Goal: Task Accomplishment & Management: Use online tool/utility

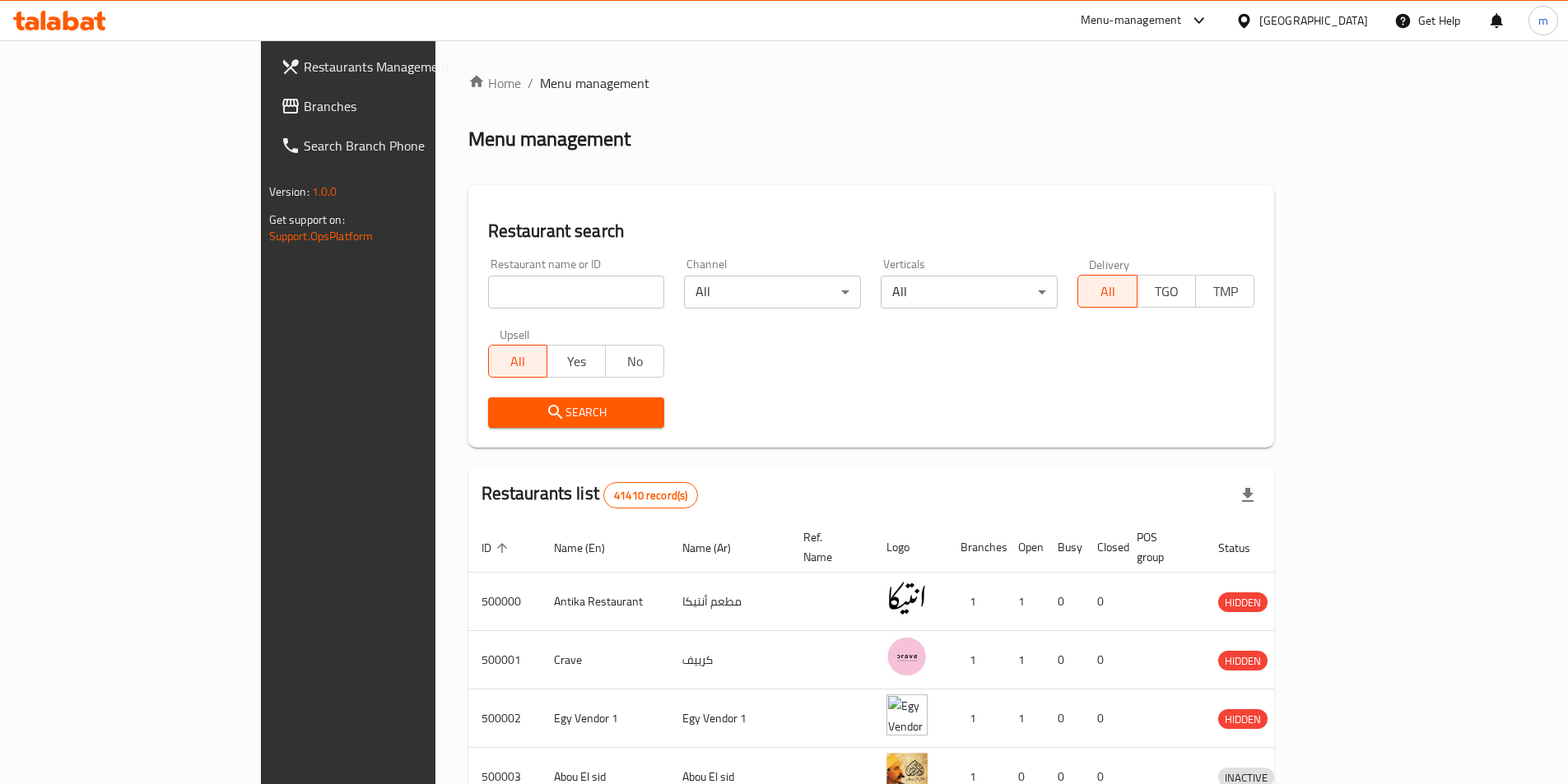
click at [304, 102] on span "Branches" at bounding box center [406, 106] width 206 height 19
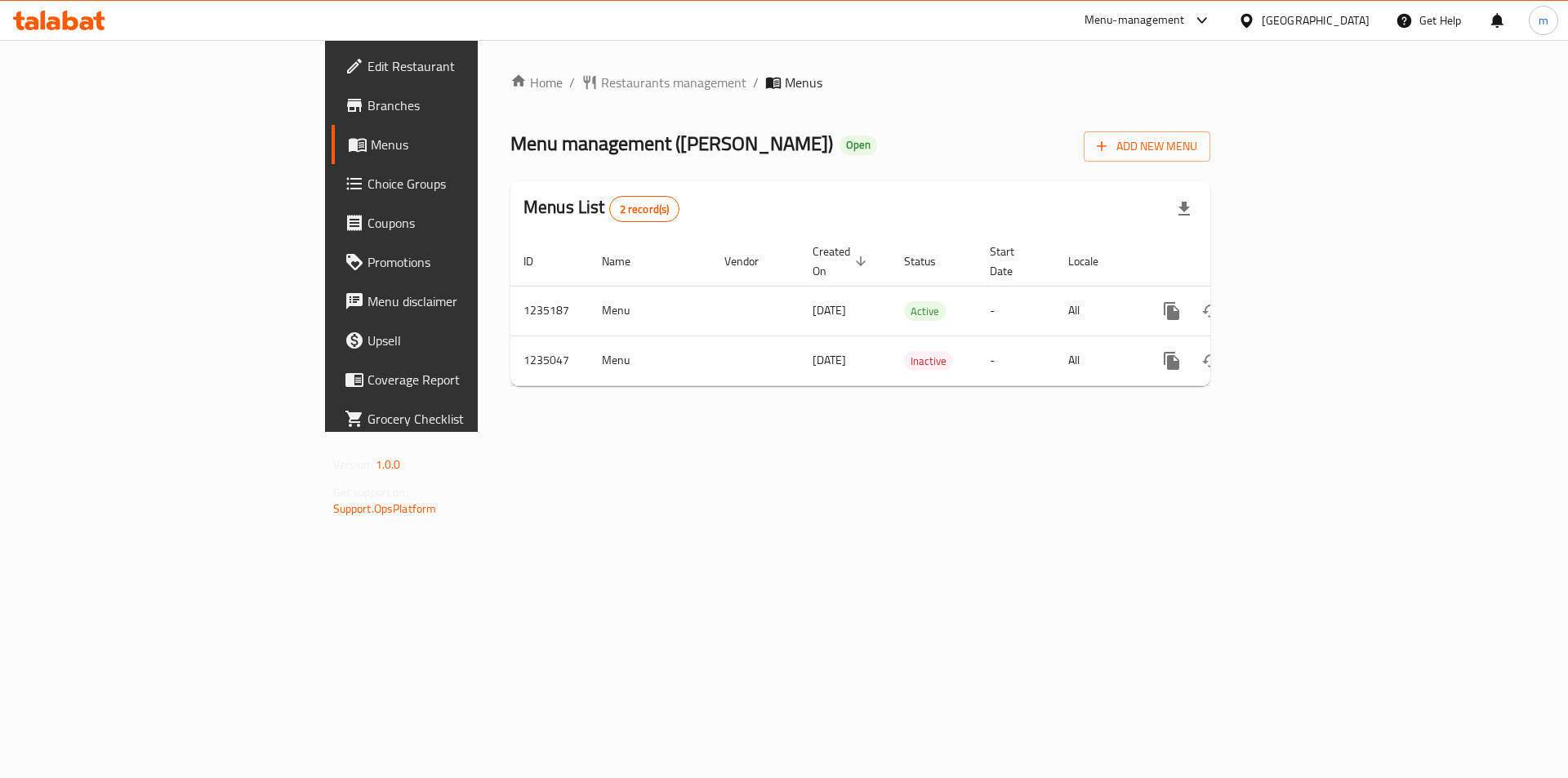
click at [614, 432] on div "Home / Restaurants management / Menus Menu management ( Alhay Alsharqy ) Open A…" at bounding box center [860, 236] width 765 height 392
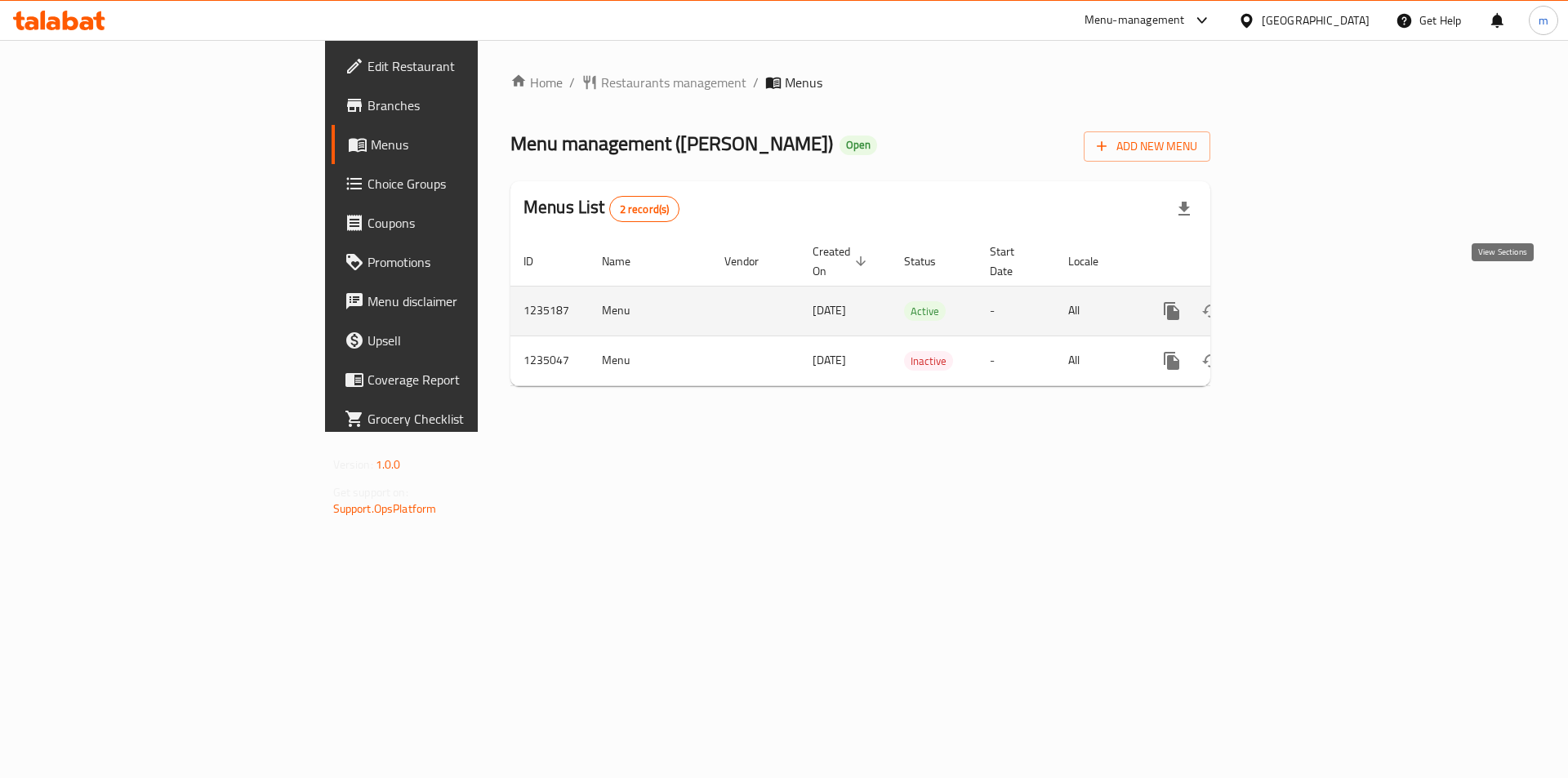
click at [1309, 295] on link "enhanced table" at bounding box center [1289, 311] width 39 height 39
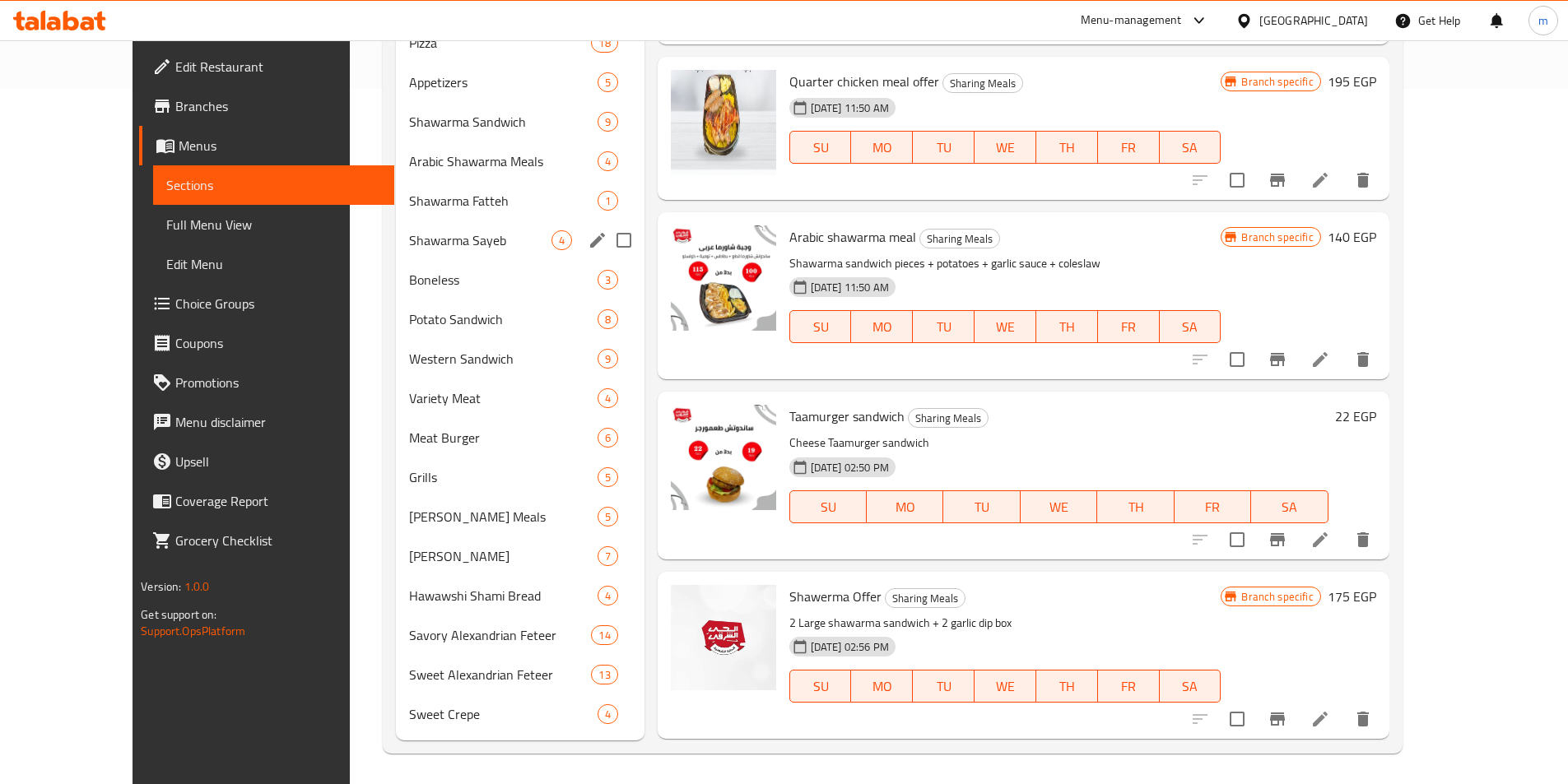
scroll to position [697, 0]
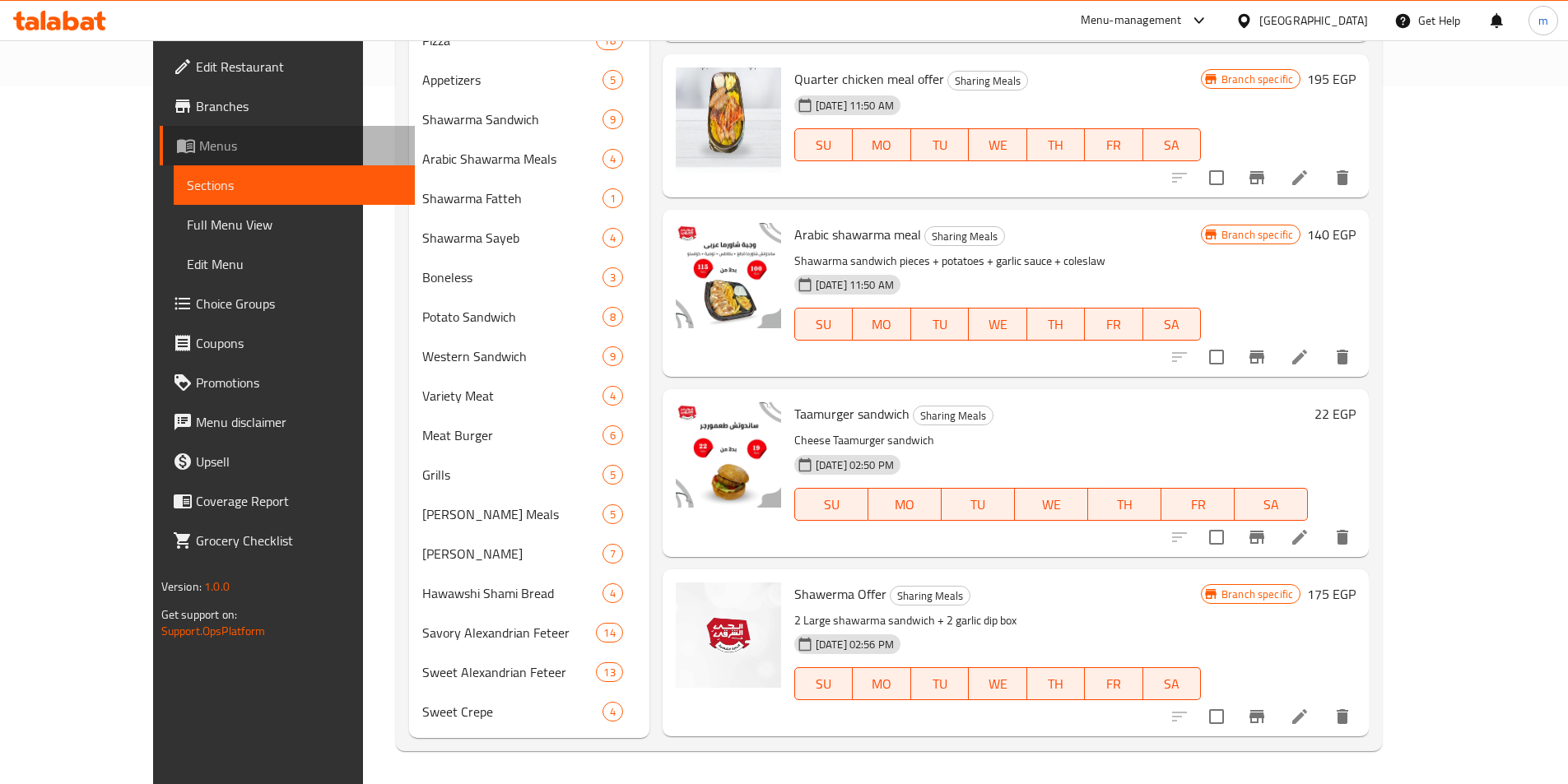
click at [199, 145] on span "Menus" at bounding box center [299, 146] width 202 height 19
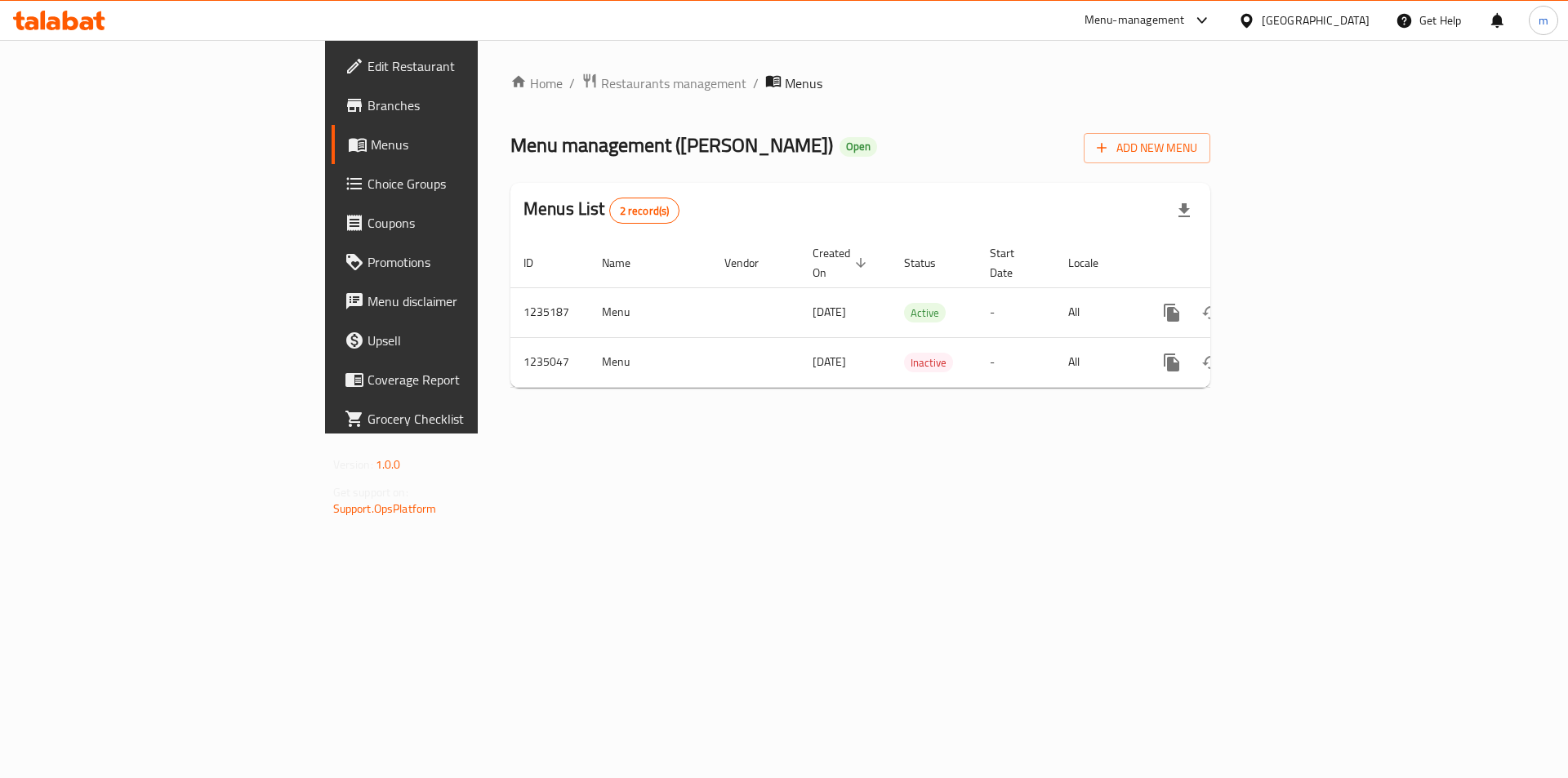
click at [371, 144] on span "Menus" at bounding box center [472, 145] width 203 height 19
click at [478, 430] on div "Home / Restaurants management / Menus Menu management ( Alhay Alsharqy ) Open A…" at bounding box center [860, 237] width 765 height 393
click at [367, 113] on span "Branches" at bounding box center [471, 105] width 207 height 19
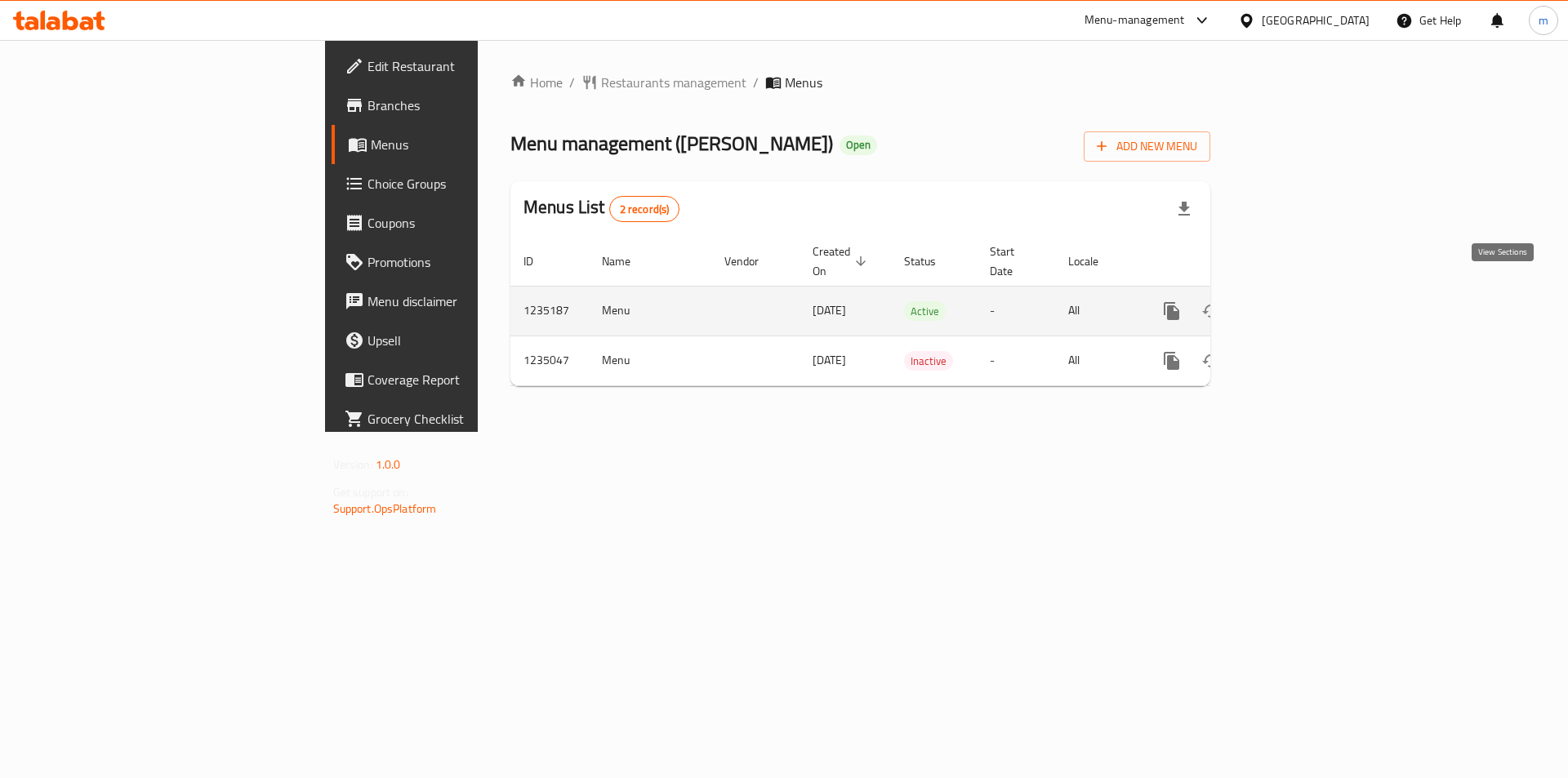
click at [1299, 301] on icon "enhanced table" at bounding box center [1289, 311] width 19 height 19
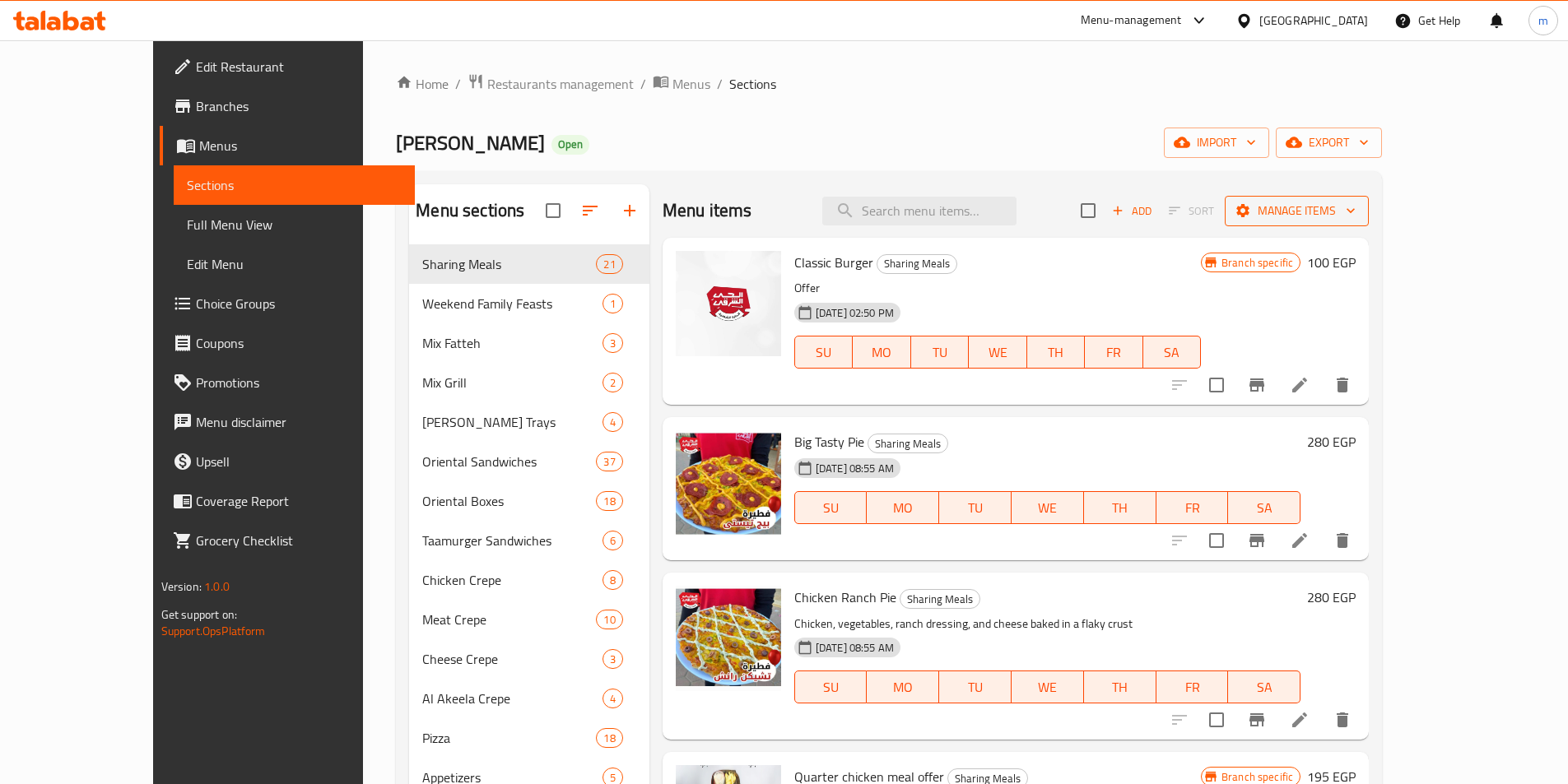
click at [1355, 221] on span "Manage items" at bounding box center [1296, 210] width 117 height 20
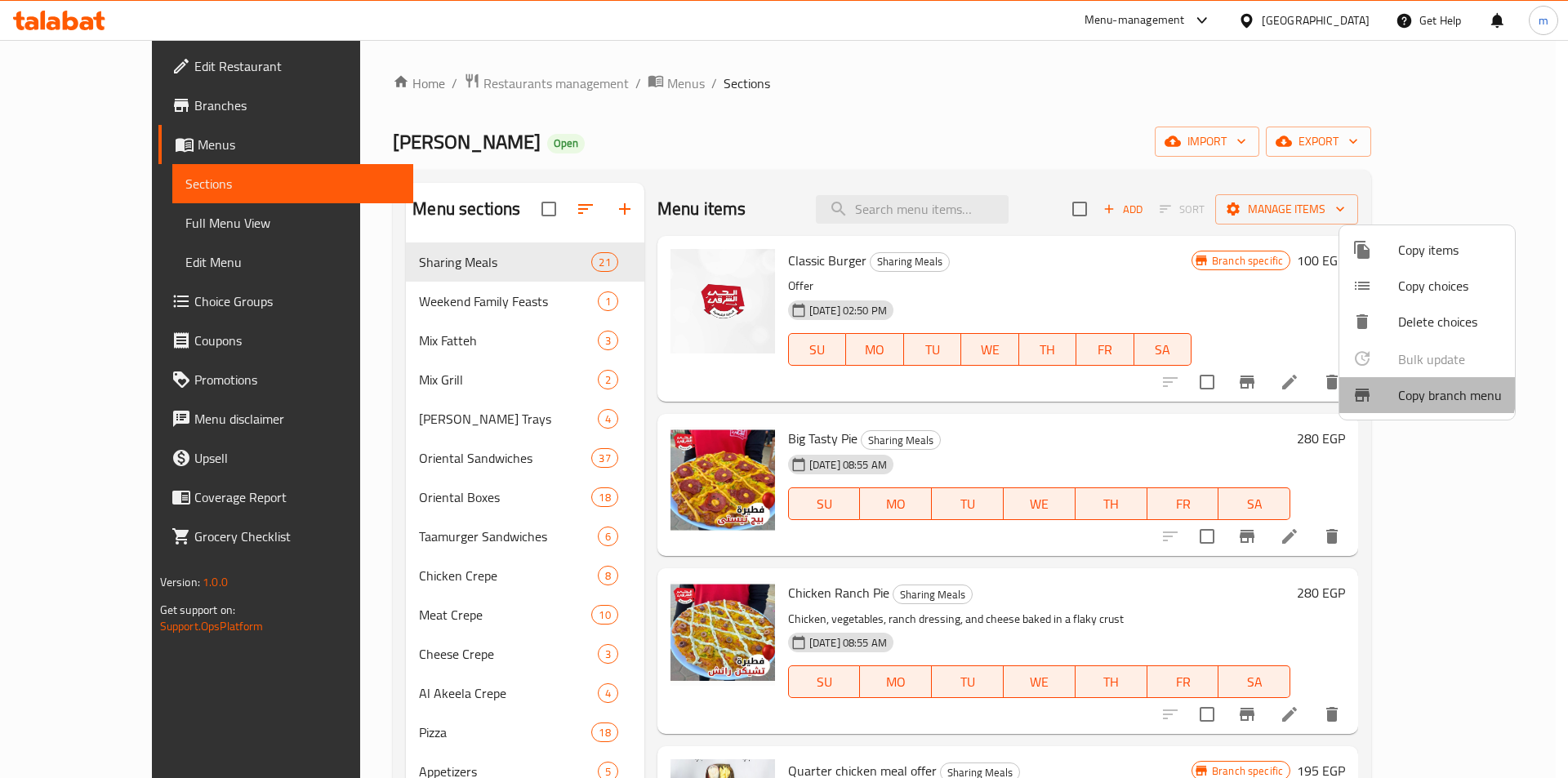
click at [1396, 385] on li "Copy branch menu" at bounding box center [1427, 394] width 175 height 36
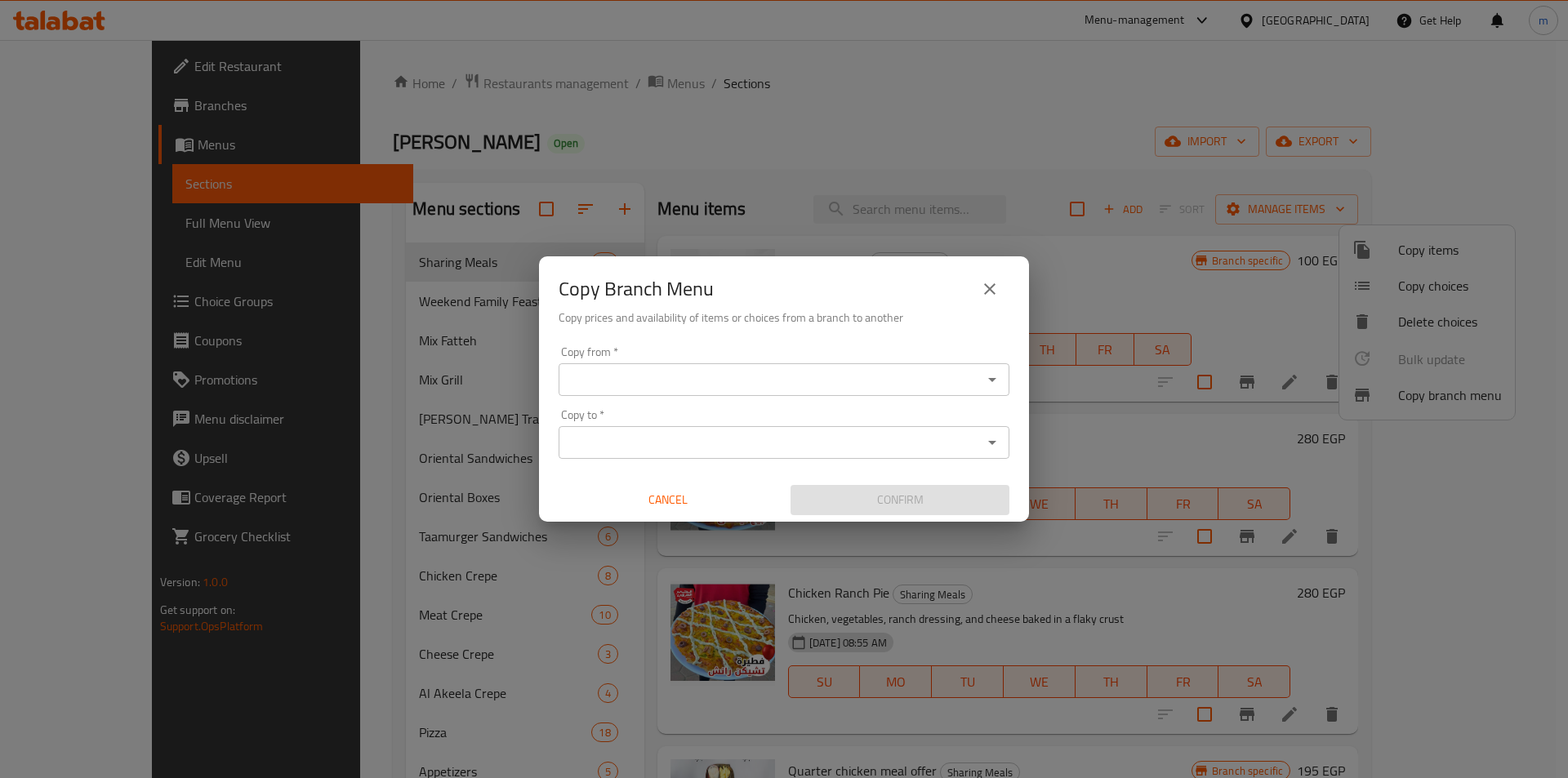
click at [704, 381] on input "Copy from   *" at bounding box center [770, 379] width 414 height 23
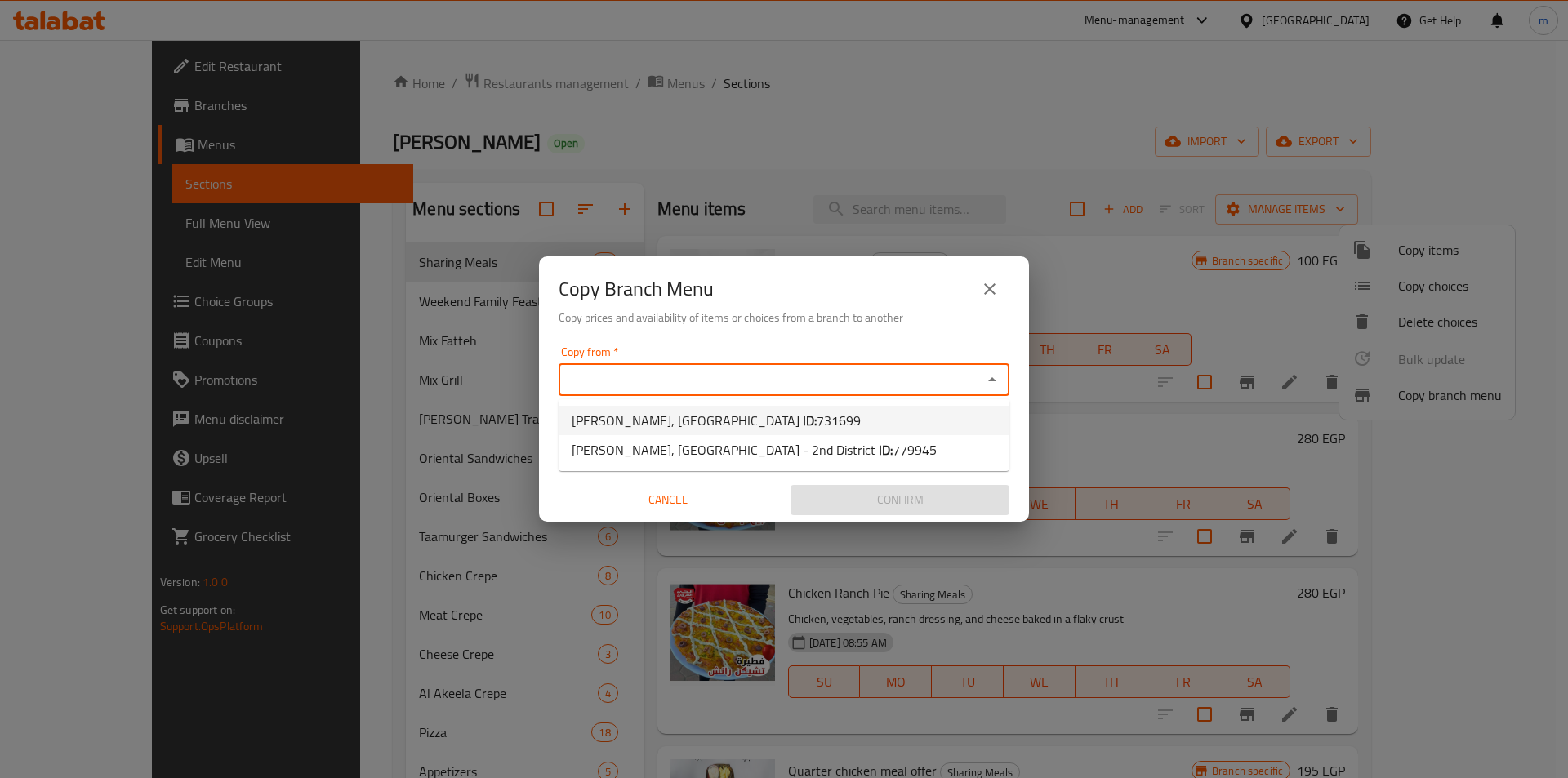
click at [703, 411] on span "[PERSON_NAME], 1st District ID: 731699" at bounding box center [716, 421] width 289 height 19
type input "[PERSON_NAME], [GEOGRAPHIC_DATA]"
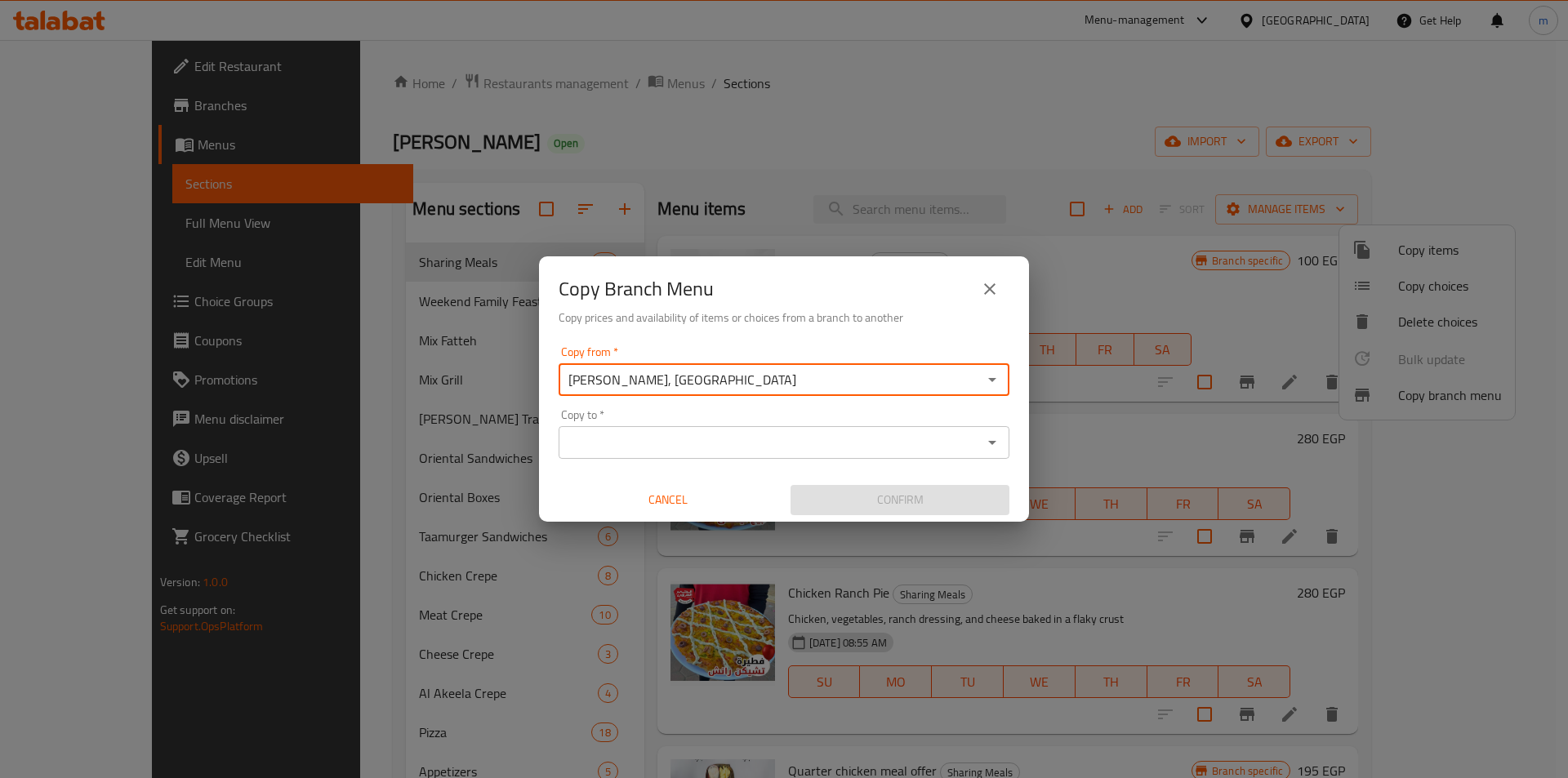
click at [696, 443] on input "Copy to   *" at bounding box center [770, 442] width 414 height 23
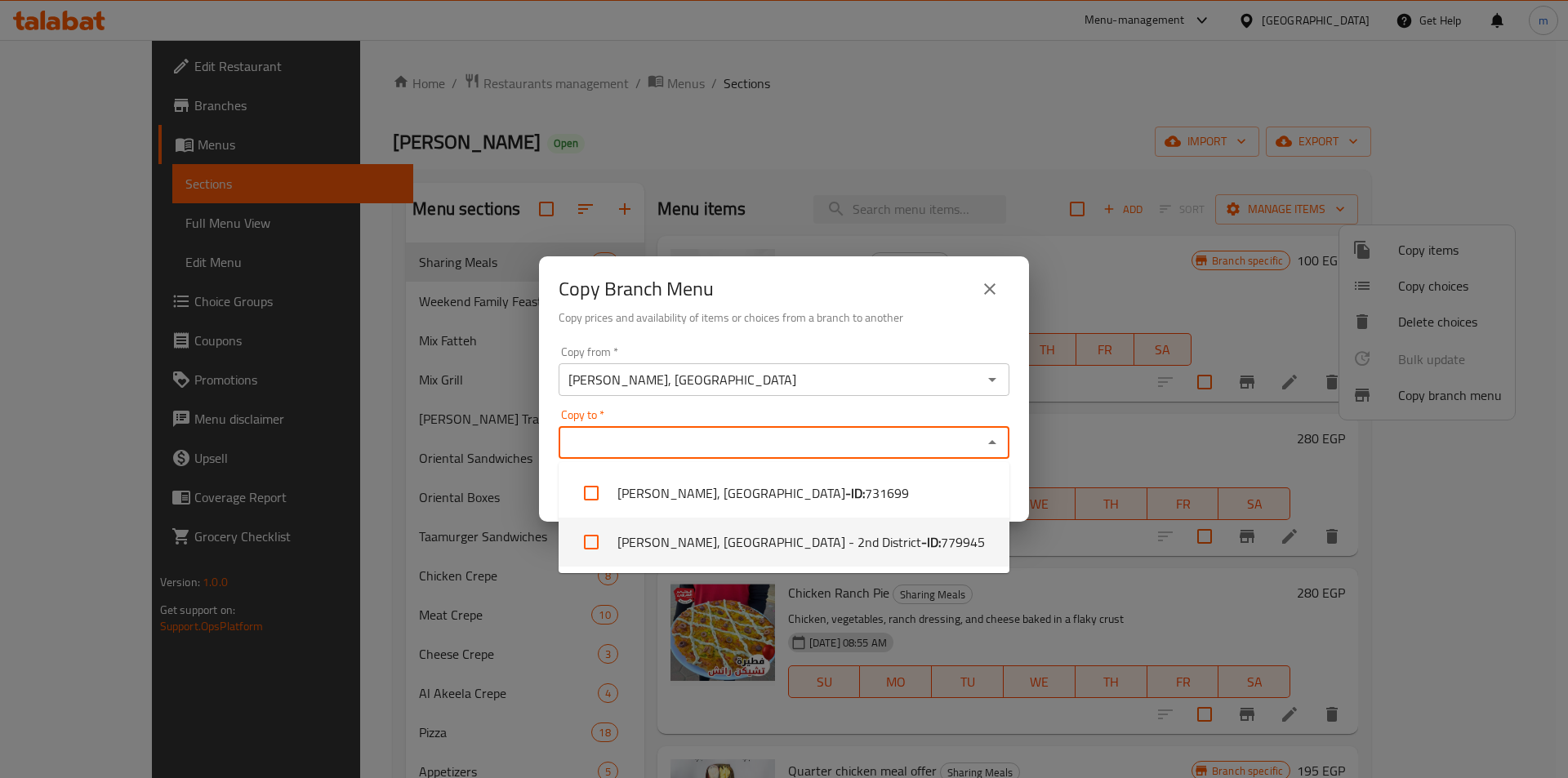
click at [703, 520] on li "[PERSON_NAME], [GEOGRAPHIC_DATA] - 2nd District - ID: 779945" at bounding box center [784, 542] width 451 height 49
checkbox input "true"
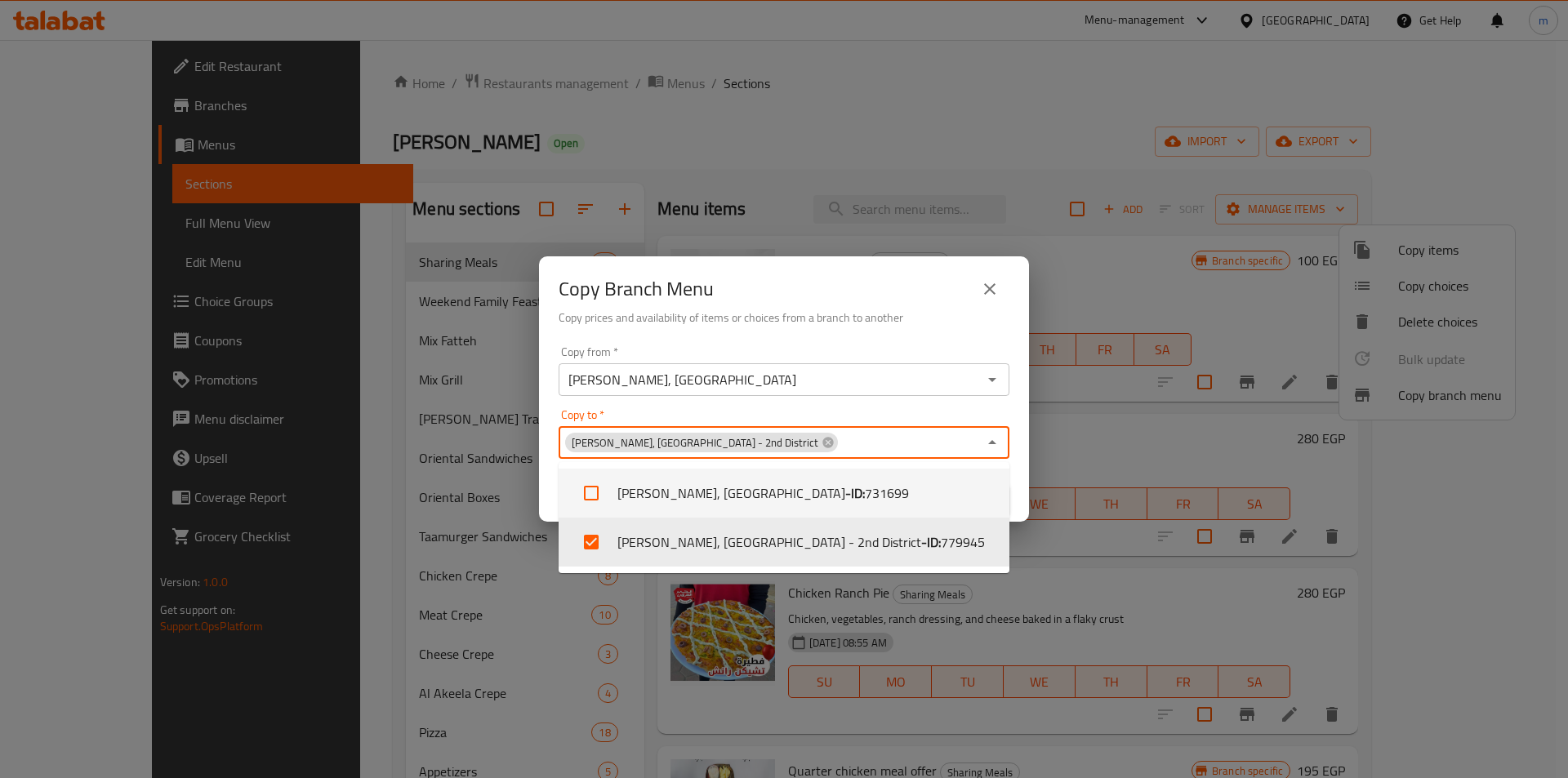
click at [794, 408] on div "Copy from   * [PERSON_NAME], 1st District Copy from * Copy to   * [PERSON_NAME]…" at bounding box center [784, 431] width 490 height 182
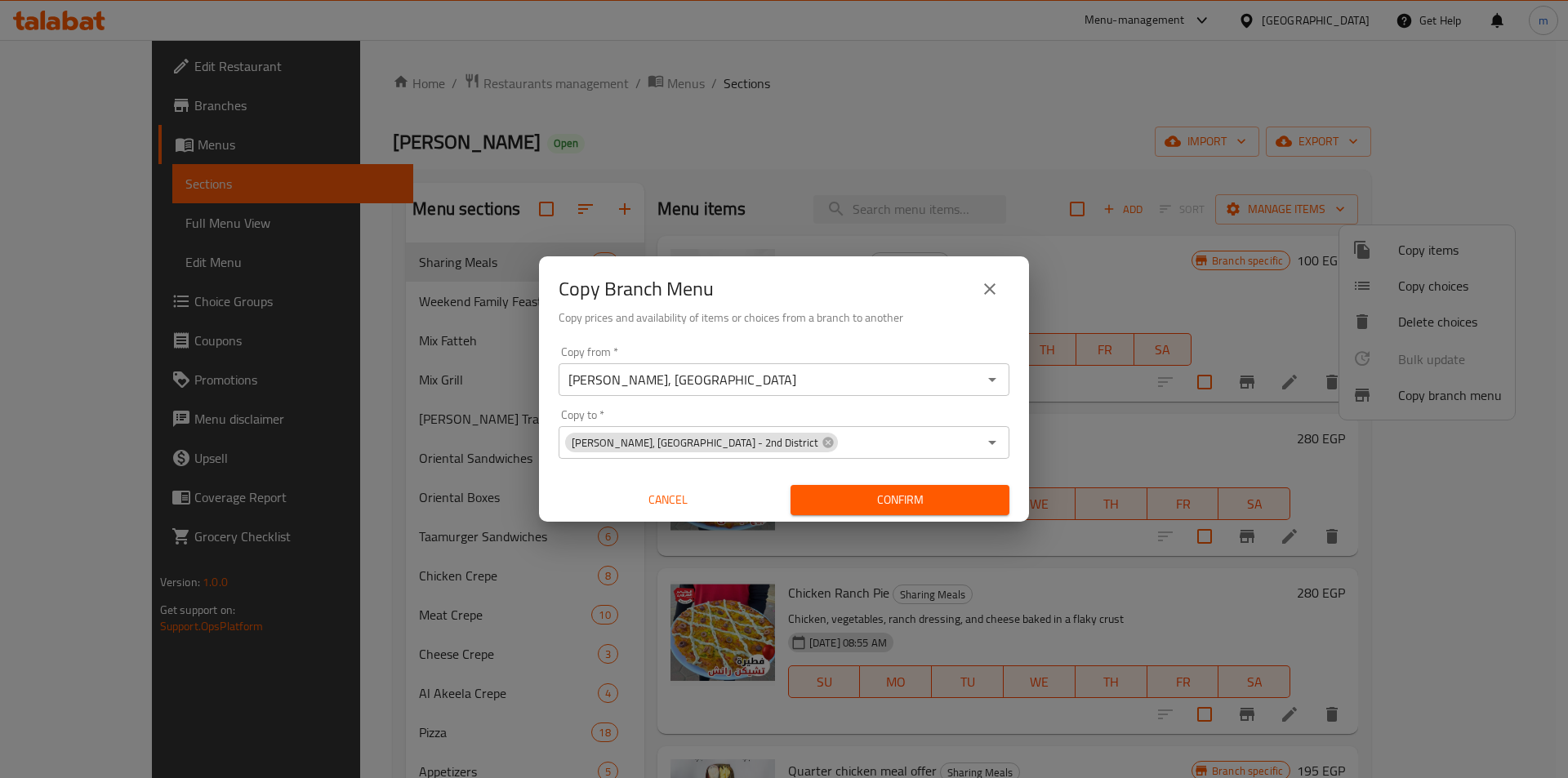
click at [903, 499] on span "Confirm" at bounding box center [900, 499] width 193 height 20
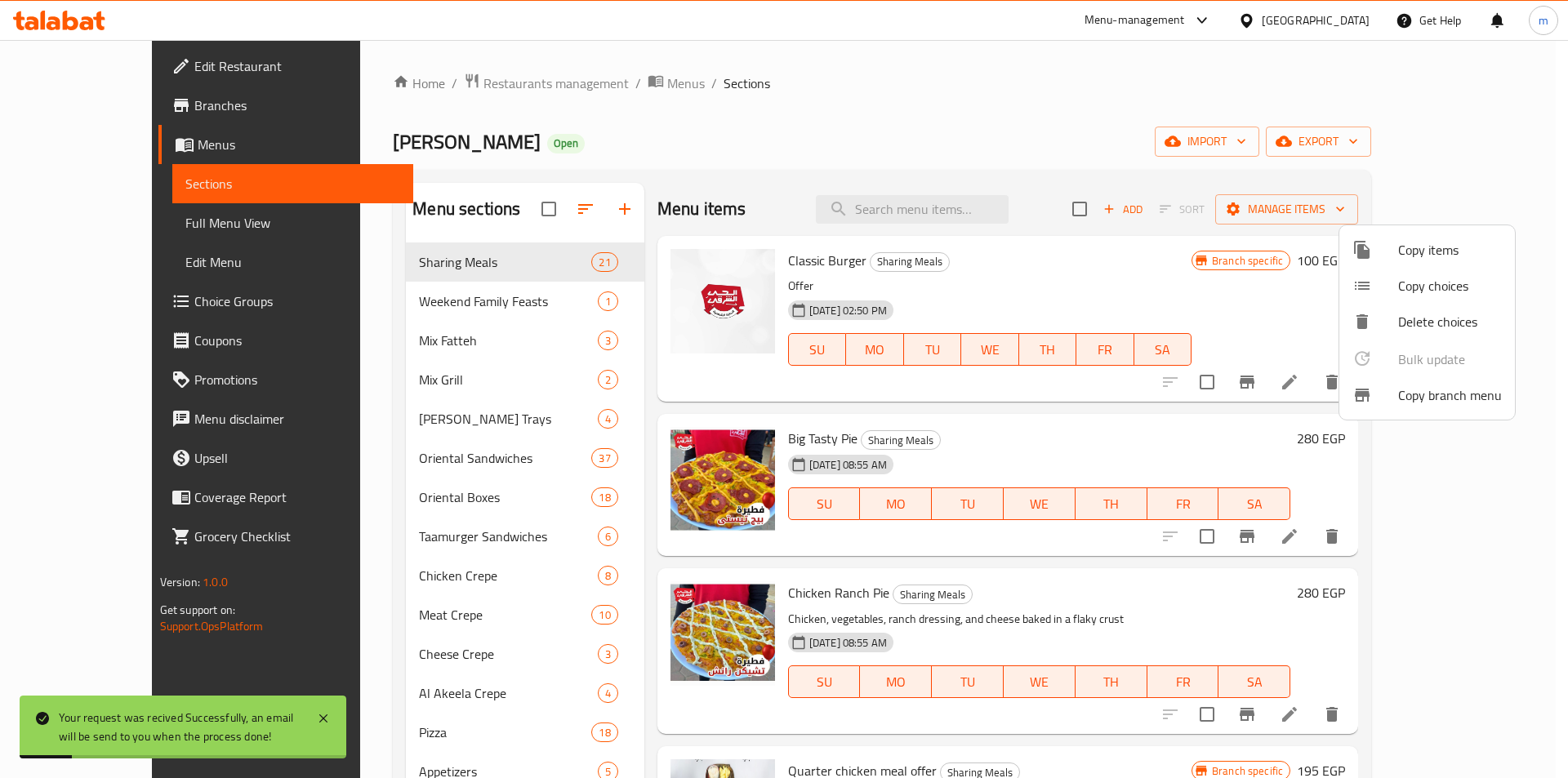
click at [77, 106] on div at bounding box center [784, 389] width 1568 height 778
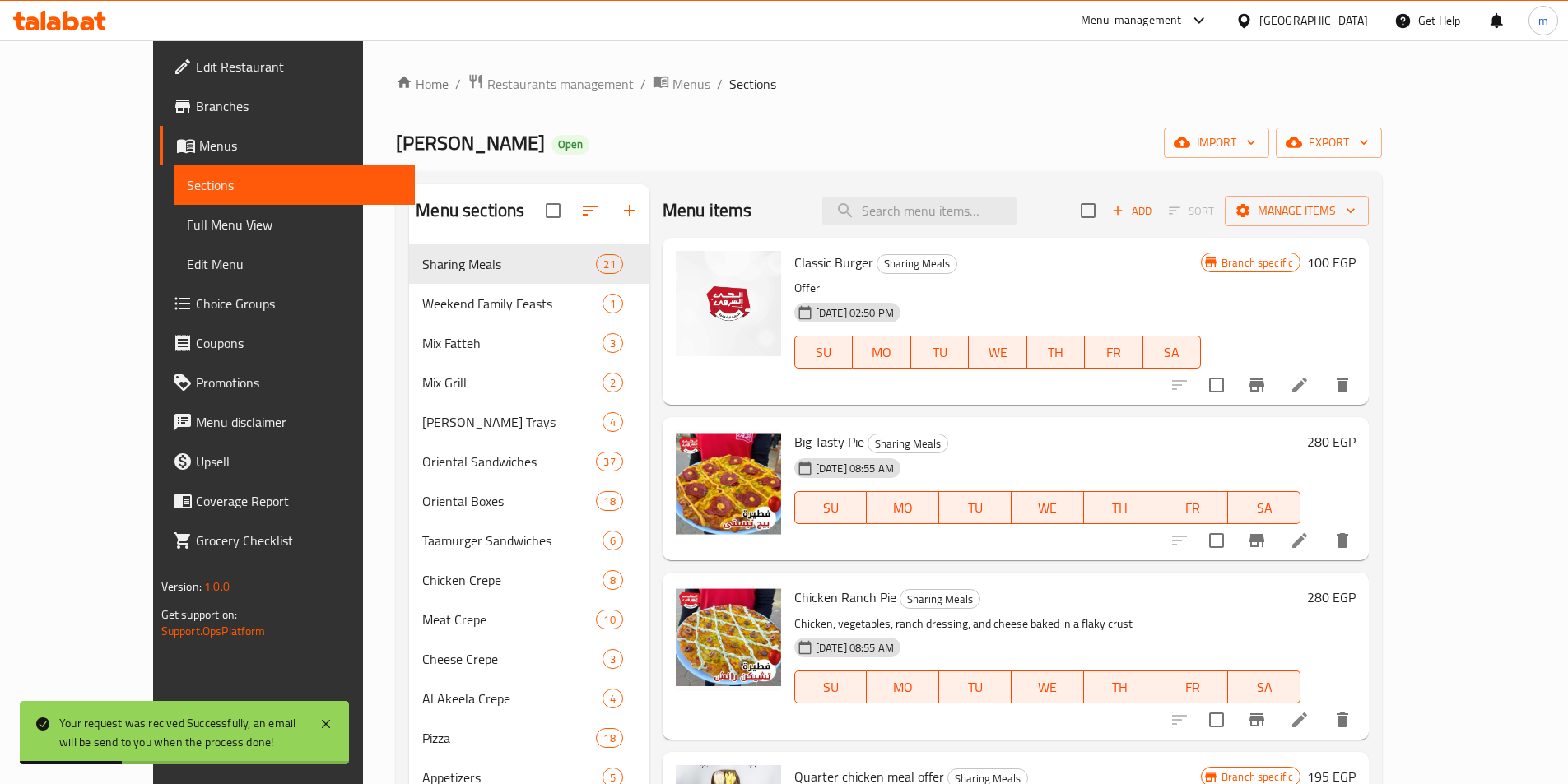
click at [196, 107] on span "Branches" at bounding box center [299, 106] width 206 height 19
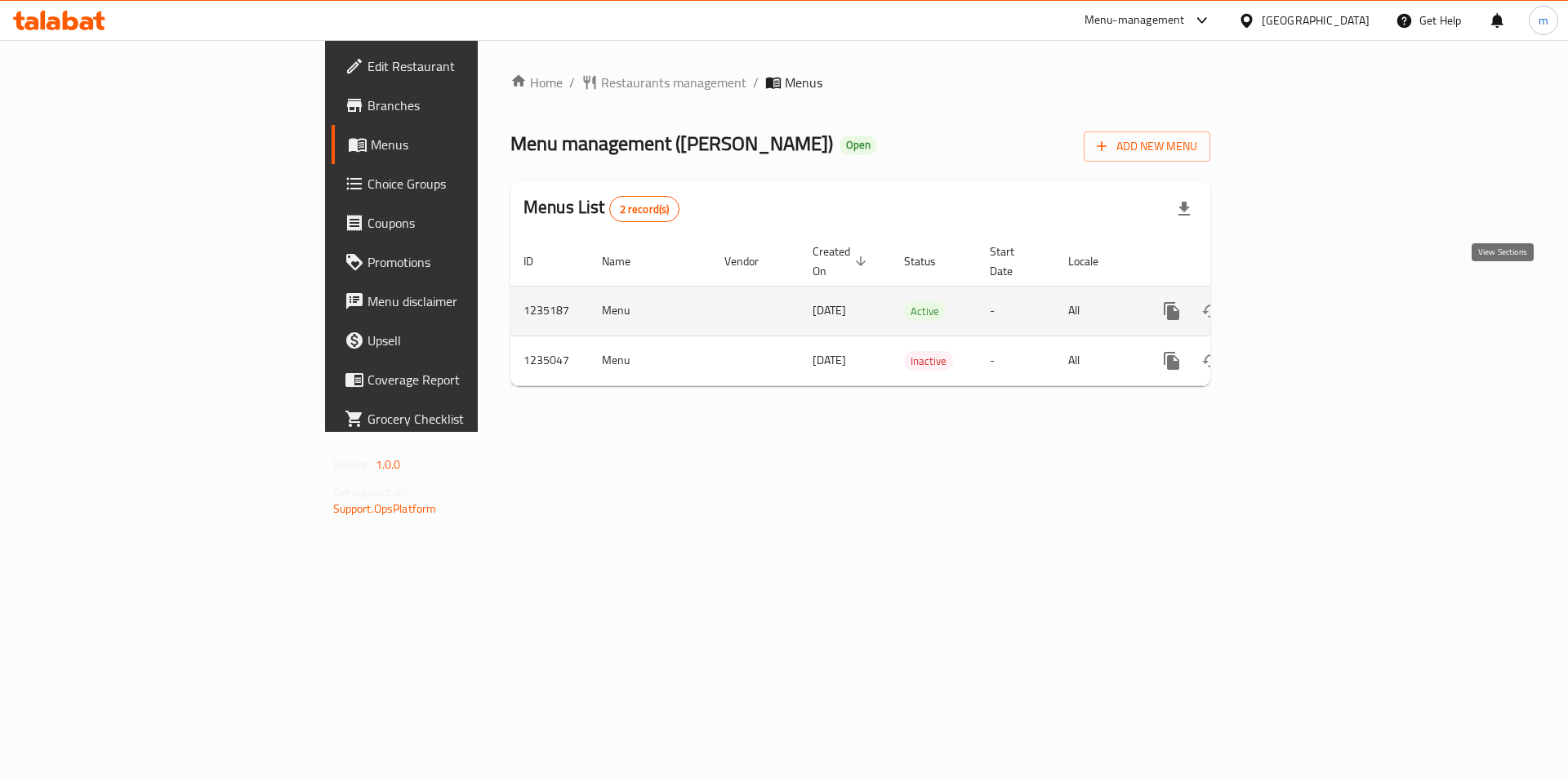
click at [1296, 304] on icon "enhanced table" at bounding box center [1289, 311] width 15 height 15
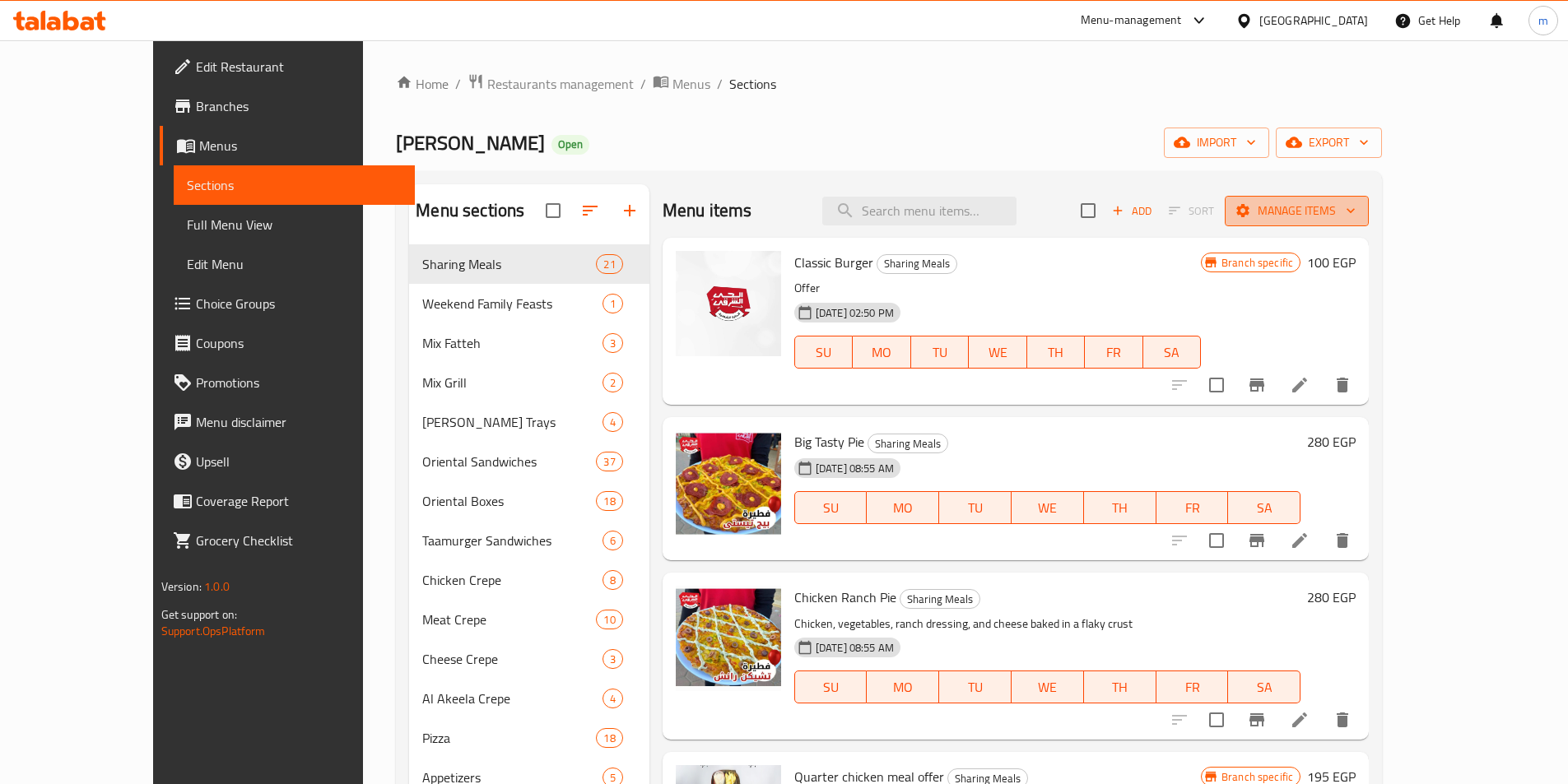
click at [1355, 215] on span "Manage items" at bounding box center [1296, 210] width 117 height 20
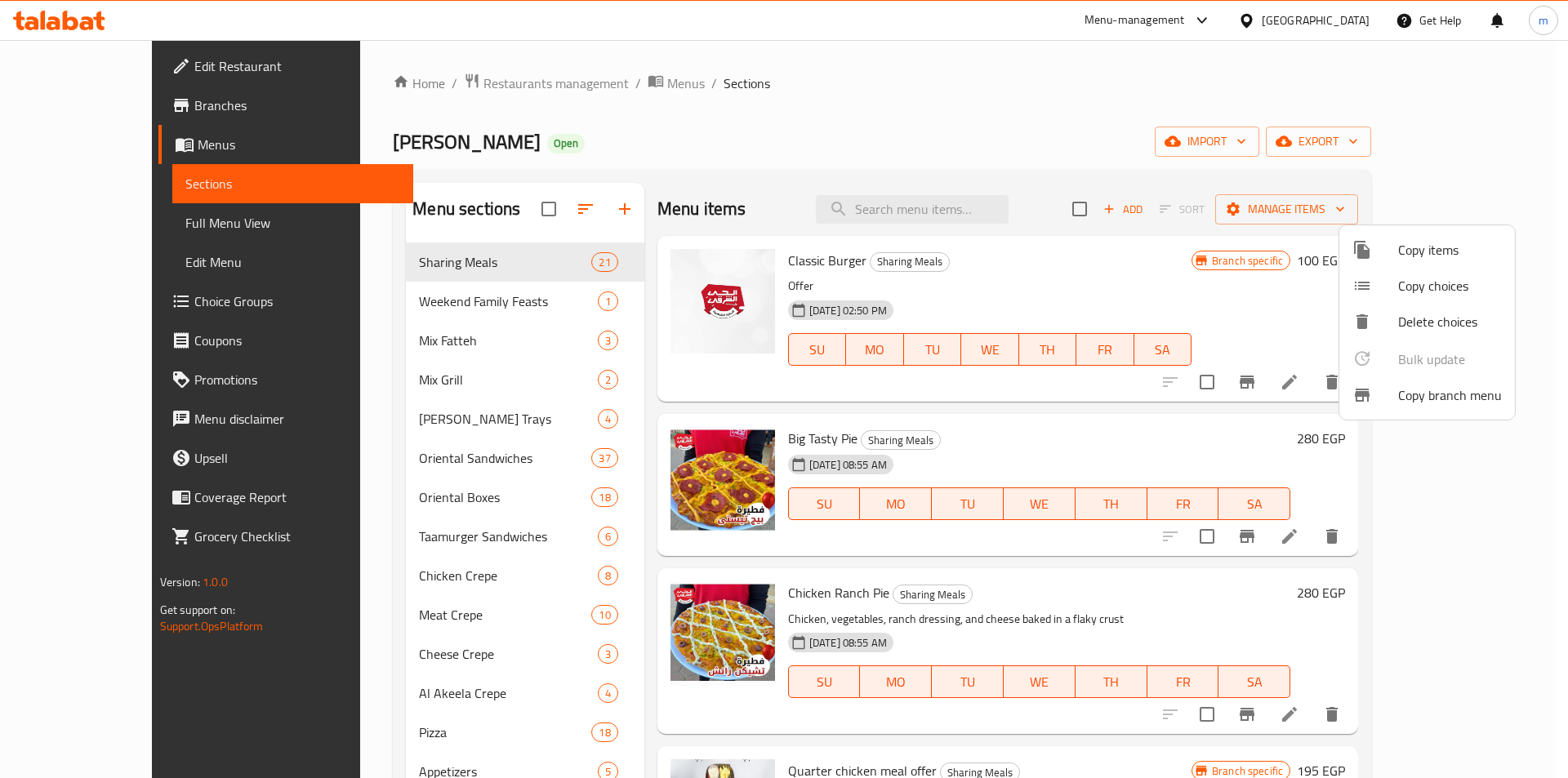
click at [1397, 387] on div at bounding box center [1375, 395] width 46 height 19
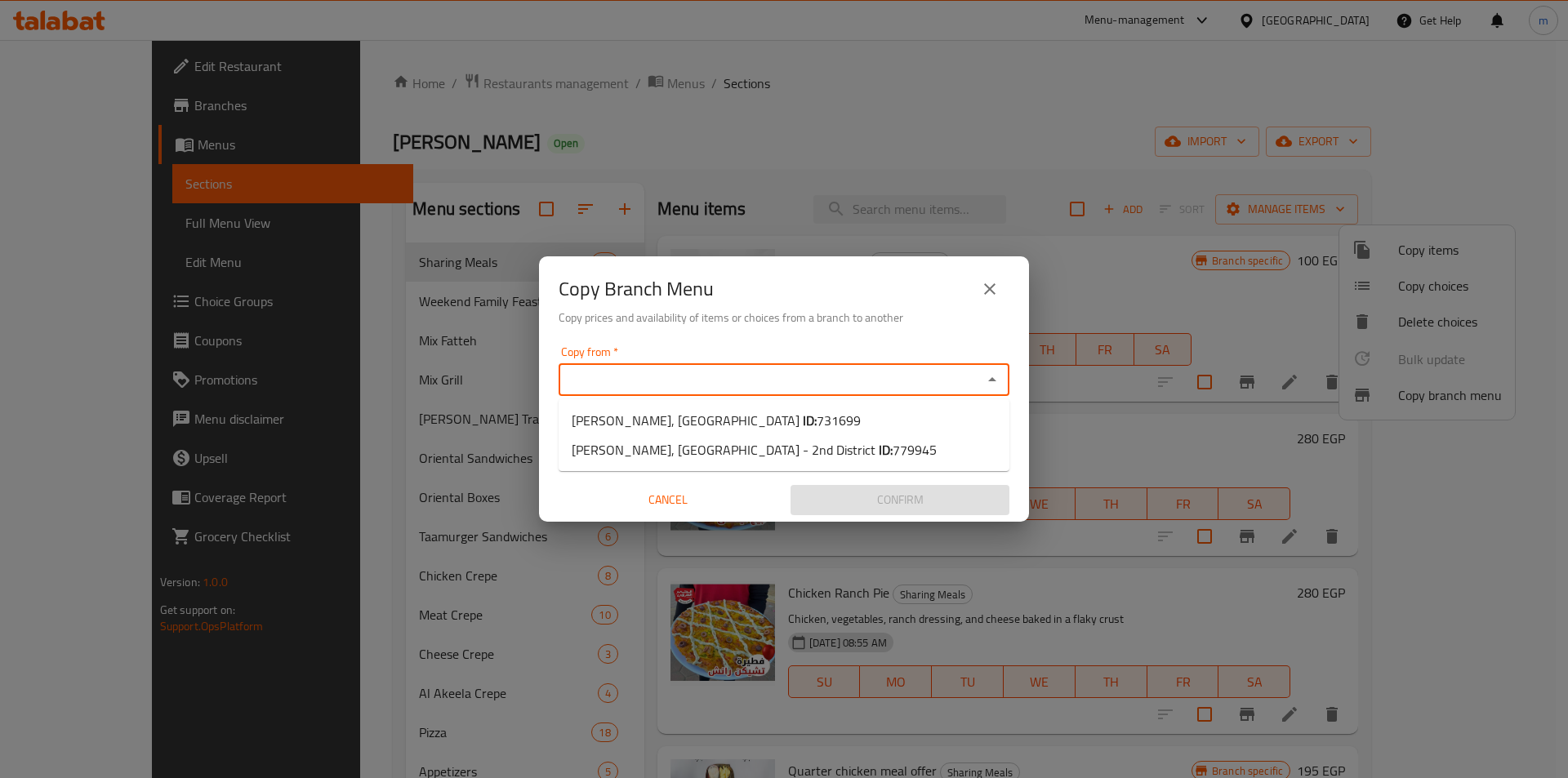
click at [907, 379] on input "Copy from   *" at bounding box center [770, 379] width 414 height 23
click at [793, 411] on li "[PERSON_NAME], 1st District ID: 731699" at bounding box center [784, 421] width 451 height 30
type input "[PERSON_NAME], [GEOGRAPHIC_DATA]"
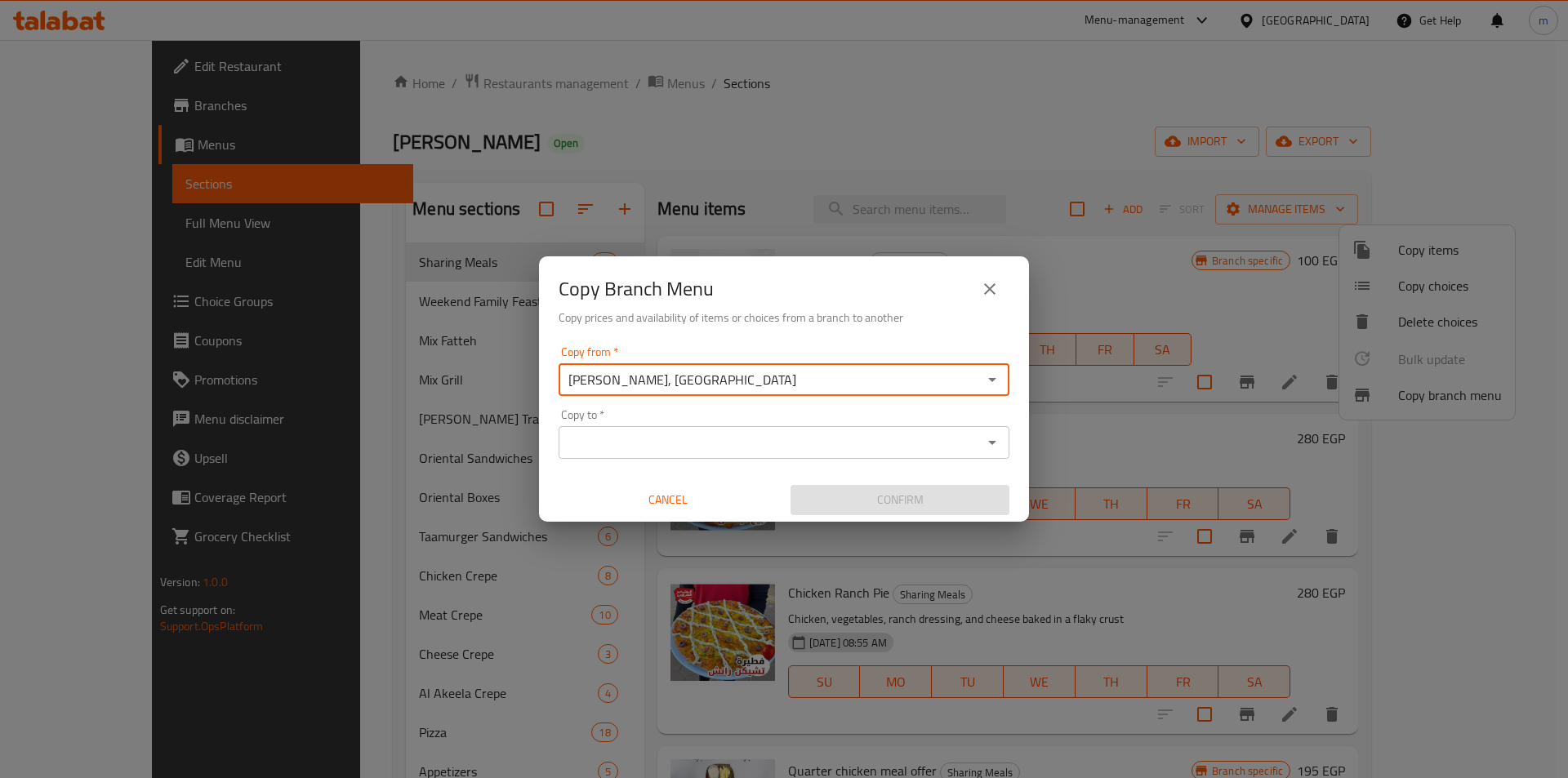
click at [785, 436] on input "Copy to   *" at bounding box center [770, 442] width 414 height 23
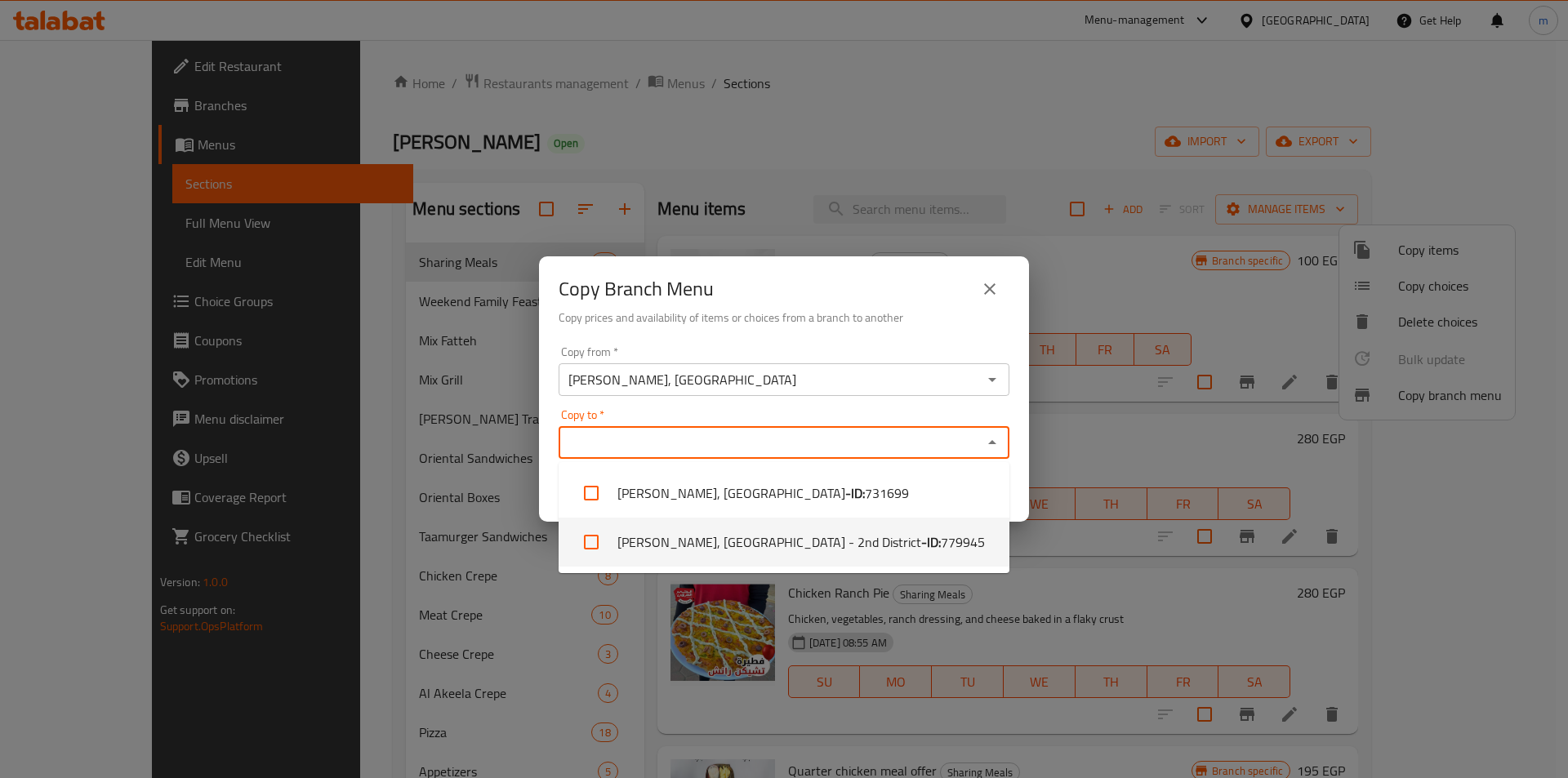
click at [786, 527] on li "[PERSON_NAME], [GEOGRAPHIC_DATA] - 2nd District - ID: 779945" at bounding box center [784, 542] width 451 height 49
checkbox input "true"
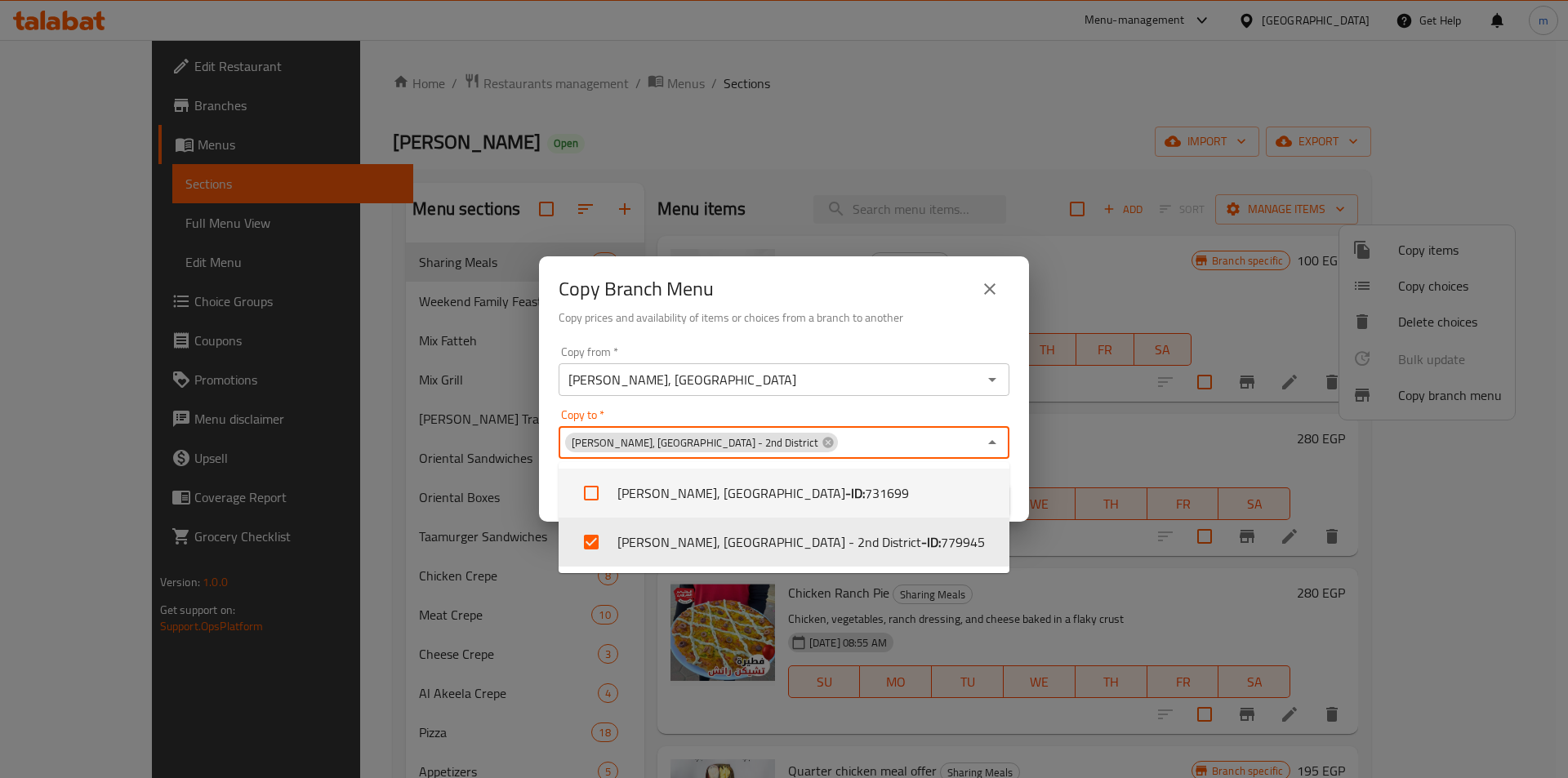
click at [786, 414] on div "Copy to   * Alhay Alsharqy, El Shorouk - 2nd District Copy to *" at bounding box center [784, 434] width 451 height 50
click at [791, 406] on div "Copy from   * [PERSON_NAME], 1st District Copy from * Copy to   * [PERSON_NAME]…" at bounding box center [784, 431] width 490 height 182
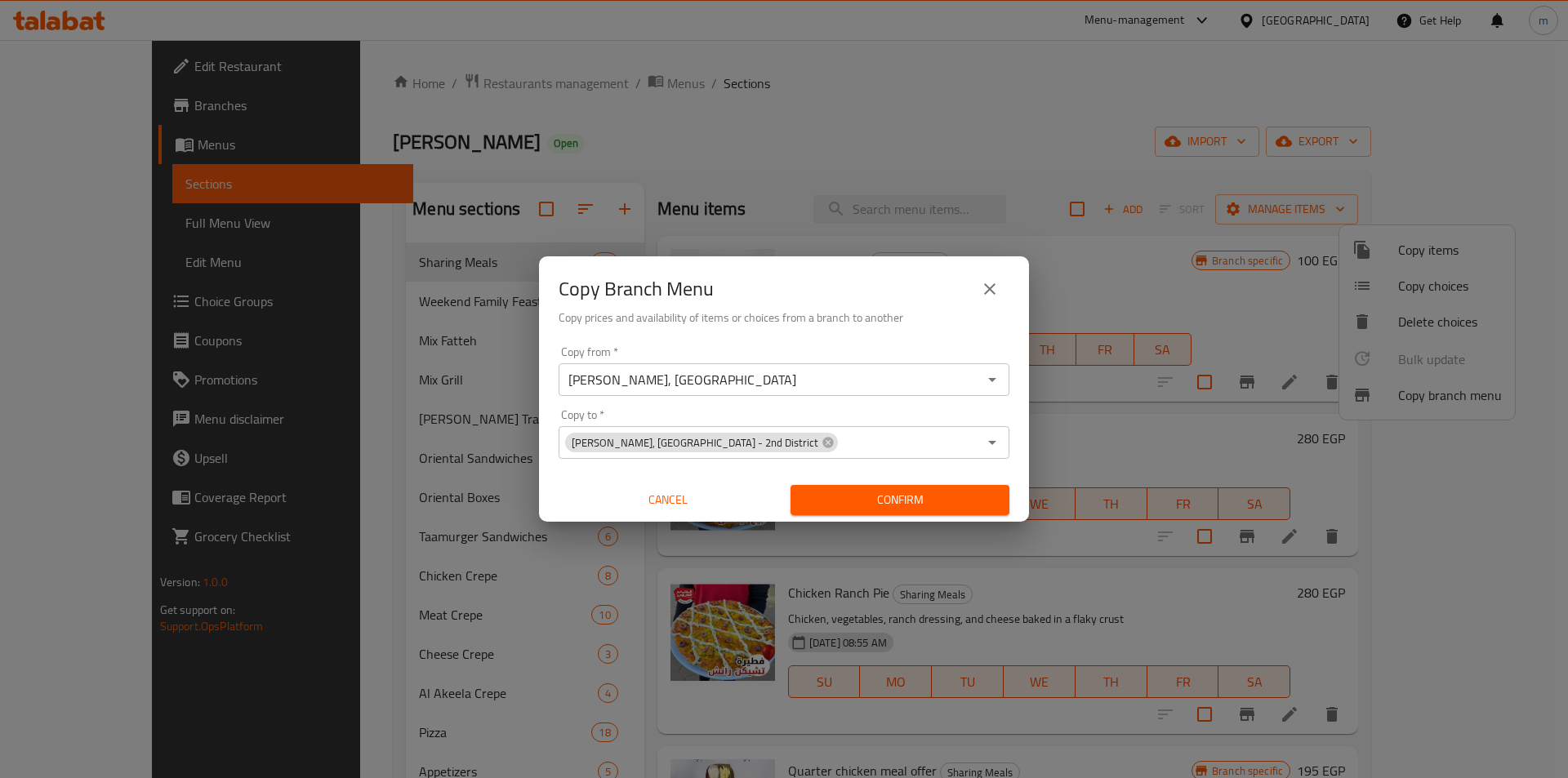
click at [896, 487] on button "Confirm" at bounding box center [900, 499] width 219 height 30
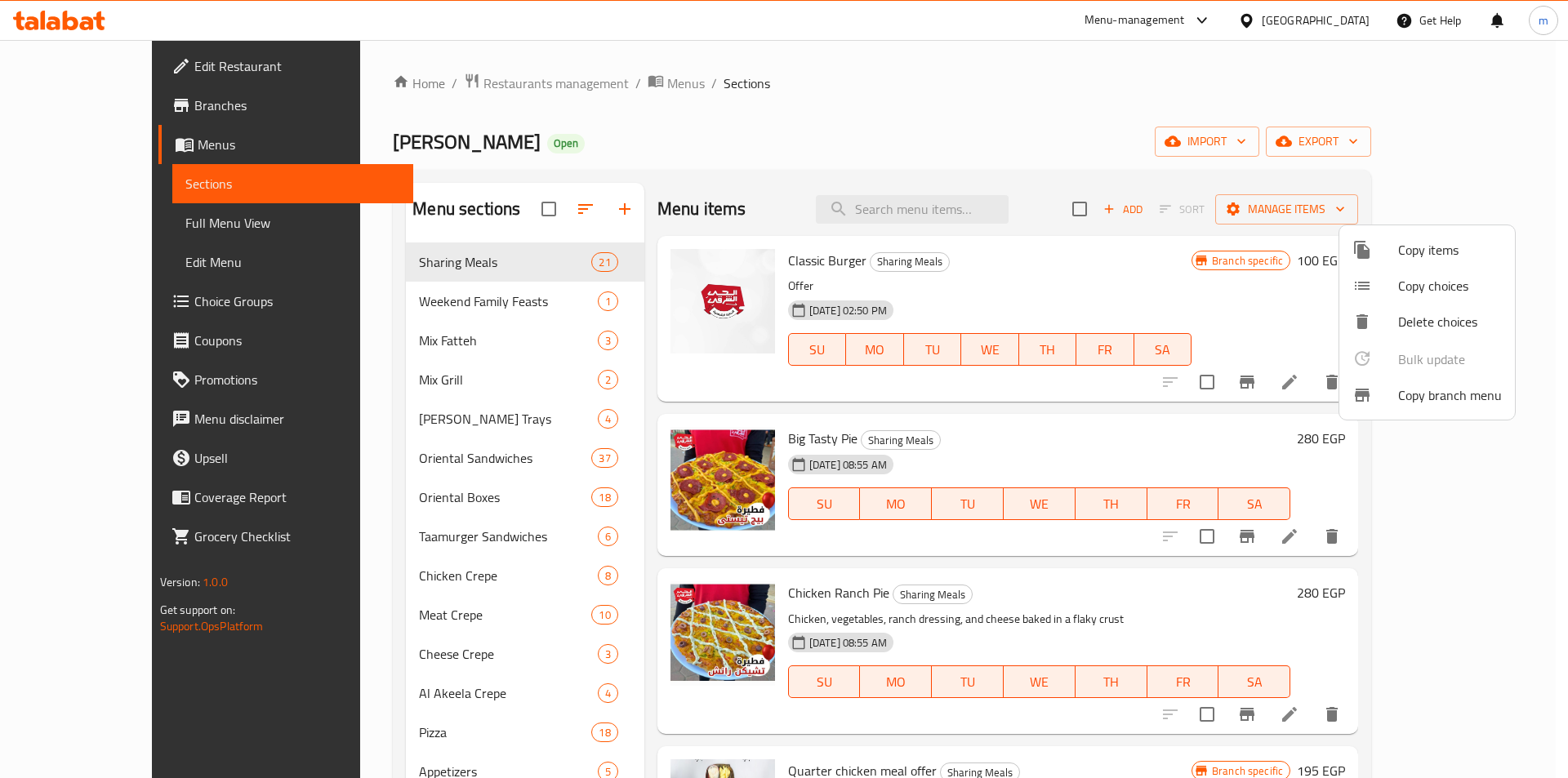
click at [61, 108] on div at bounding box center [784, 389] width 1568 height 778
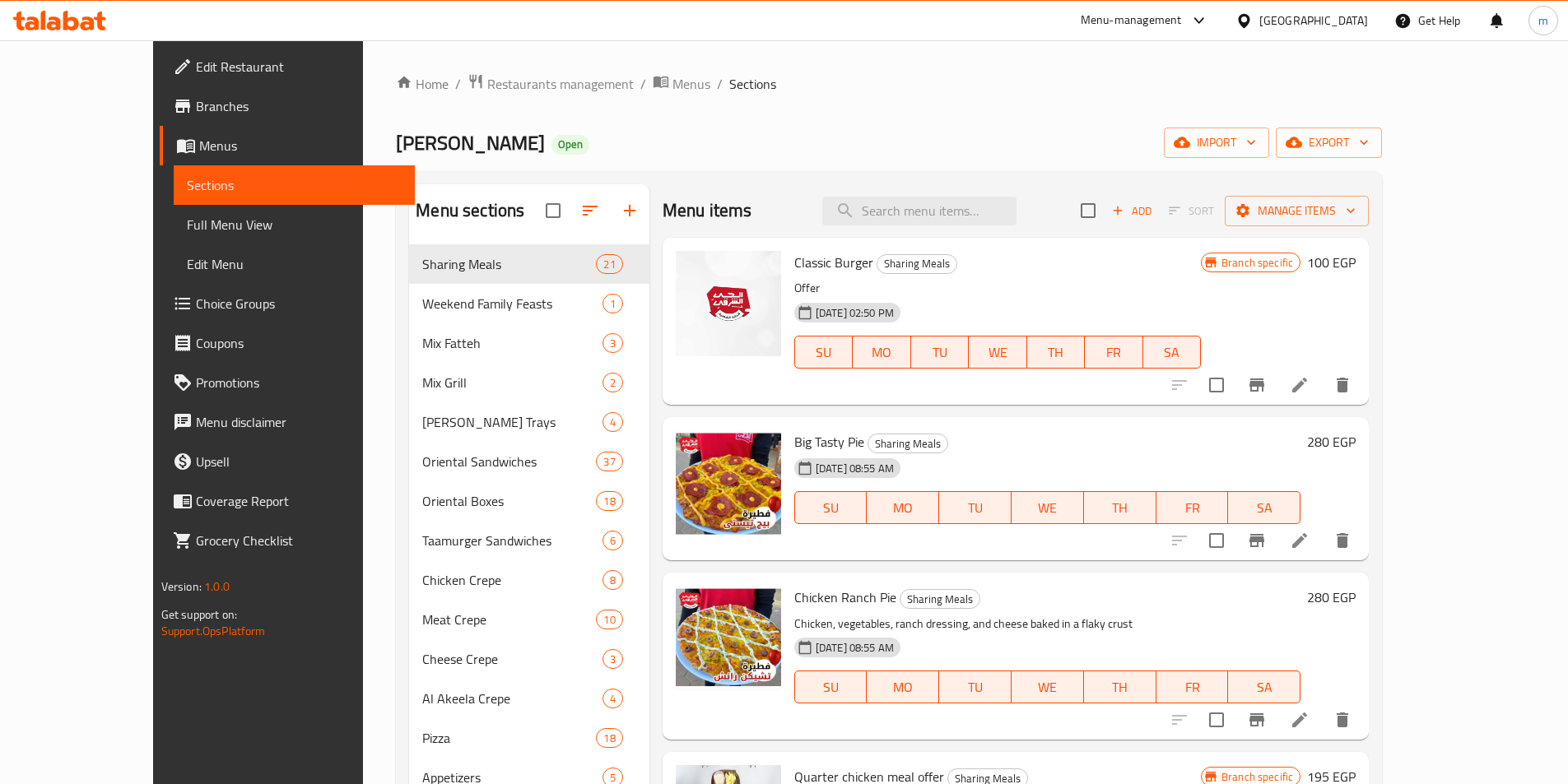
click at [196, 109] on span "Branches" at bounding box center [299, 106] width 206 height 19
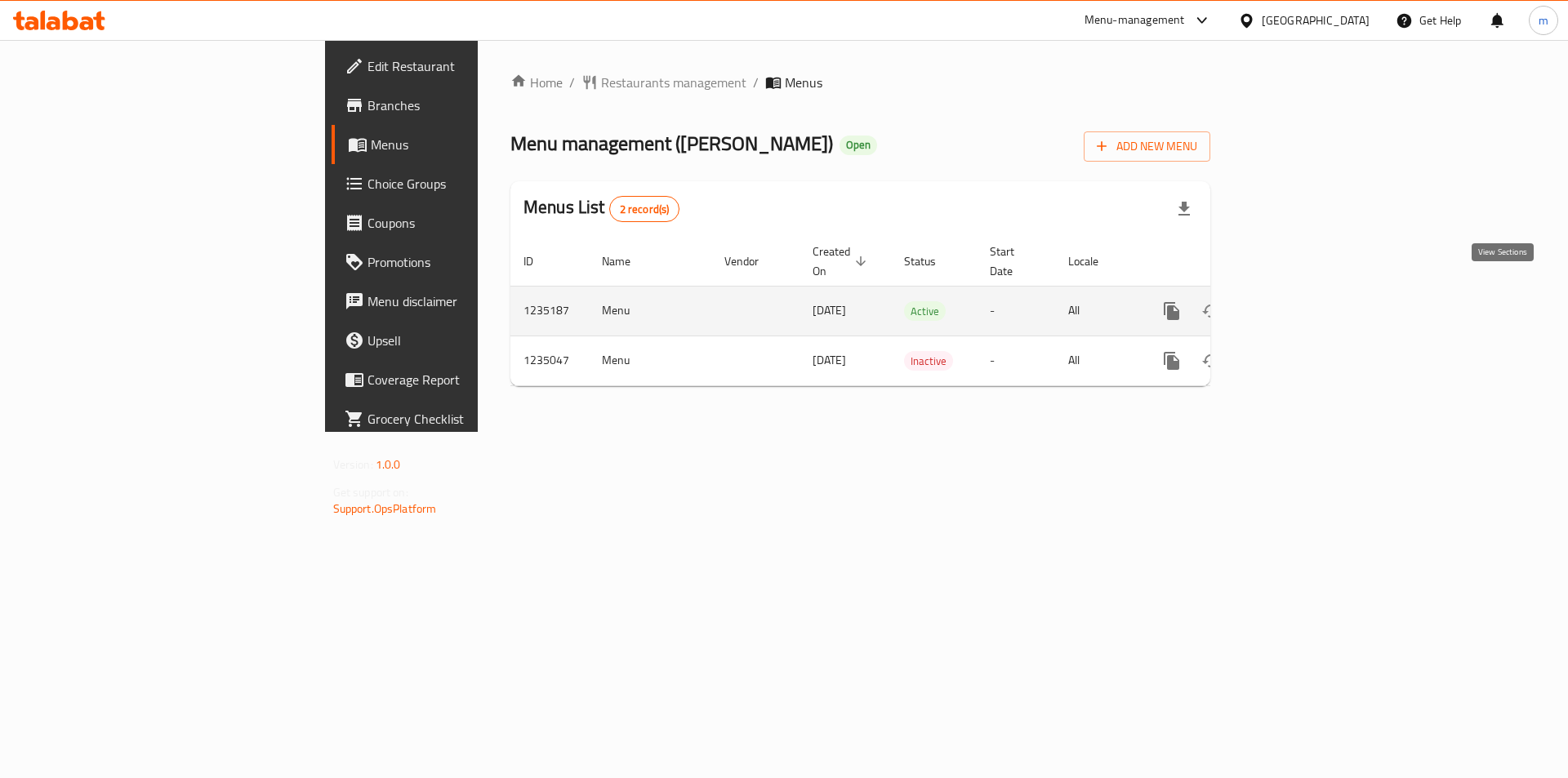
click at [1299, 301] on icon "enhanced table" at bounding box center [1289, 311] width 19 height 19
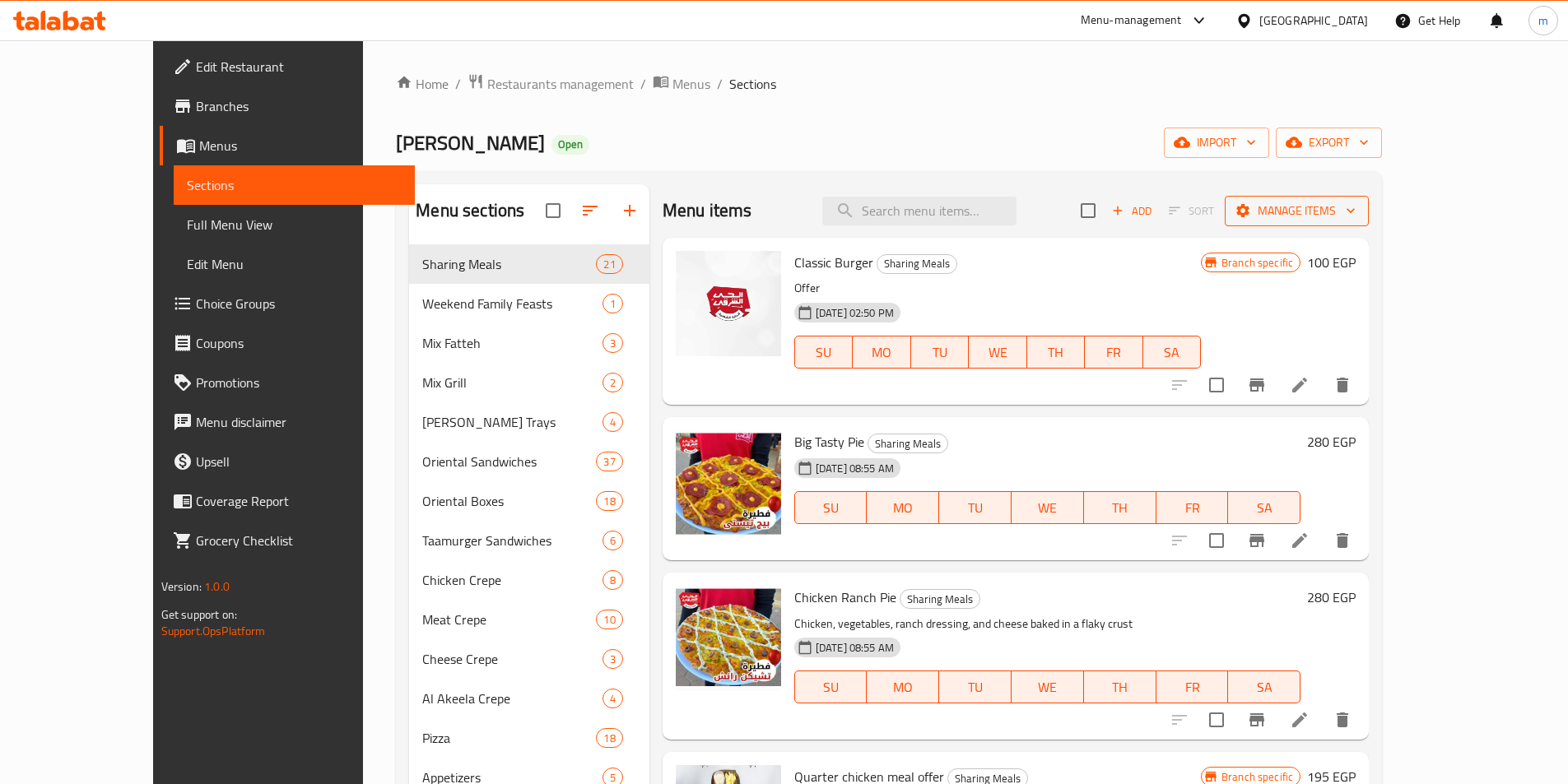
click at [1355, 212] on span "Manage items" at bounding box center [1296, 210] width 117 height 20
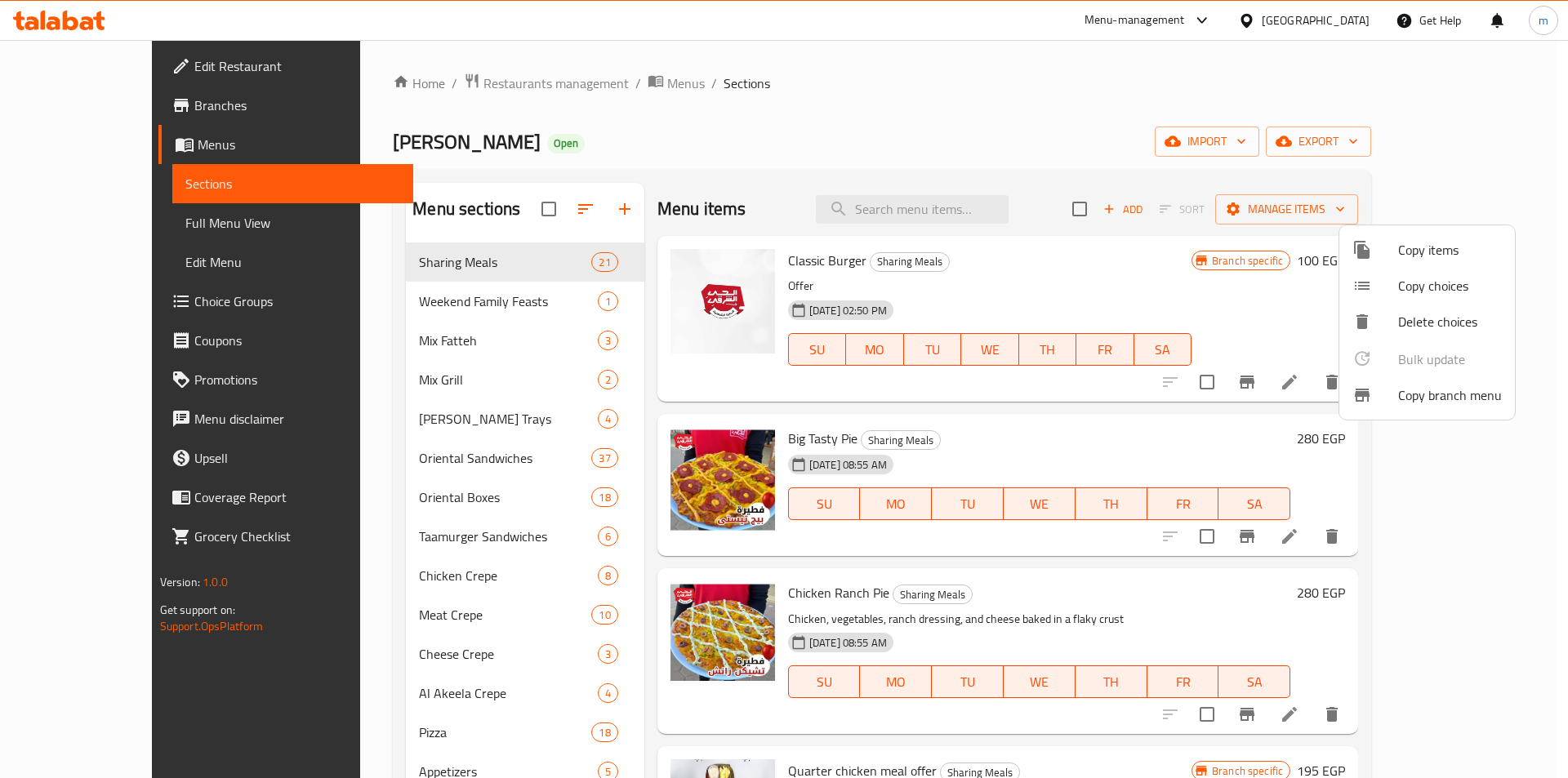
click at [1415, 397] on span "Copy branch menu" at bounding box center [1450, 395] width 103 height 19
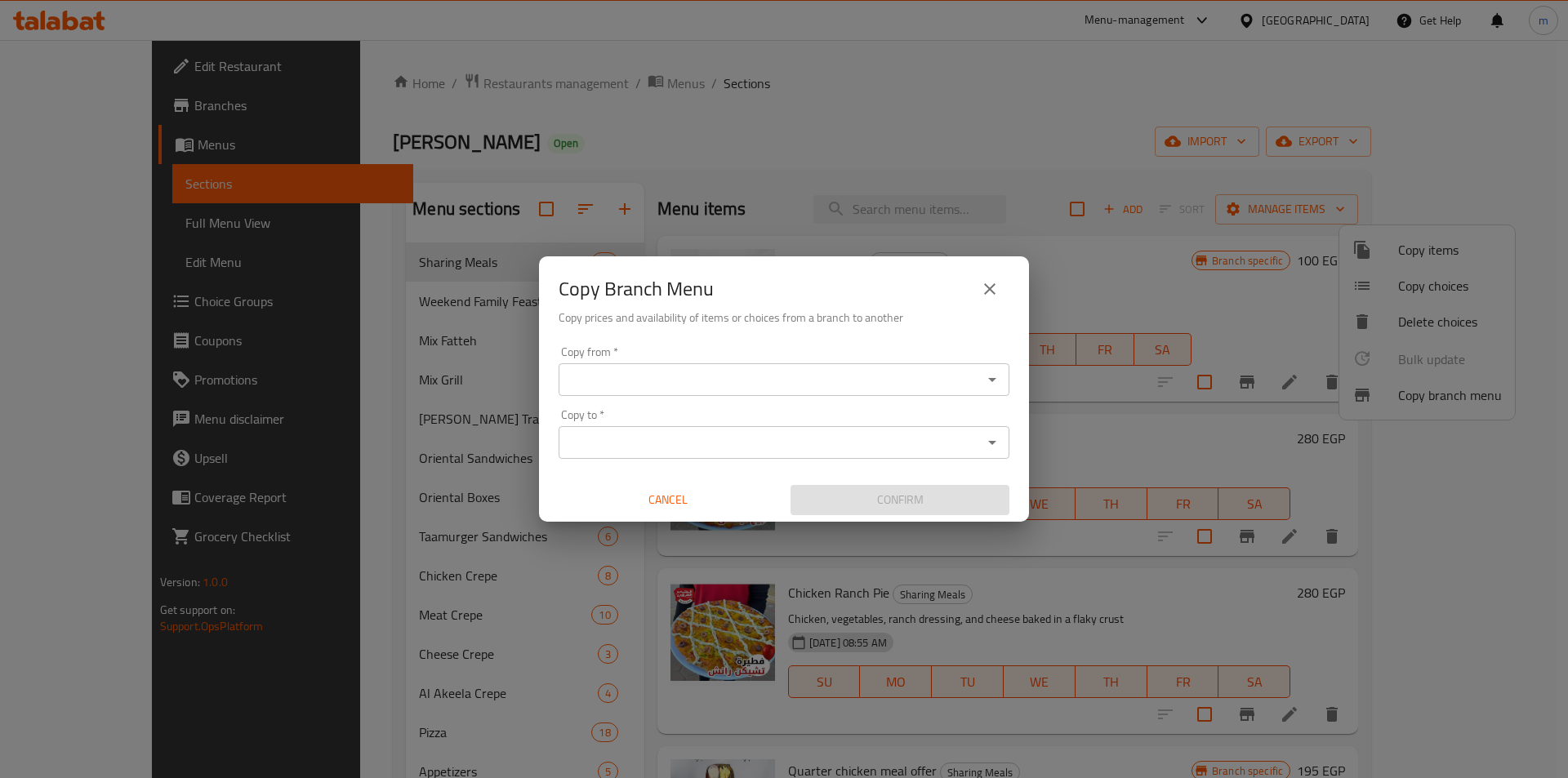
click at [692, 364] on div "Copy from *" at bounding box center [784, 379] width 451 height 32
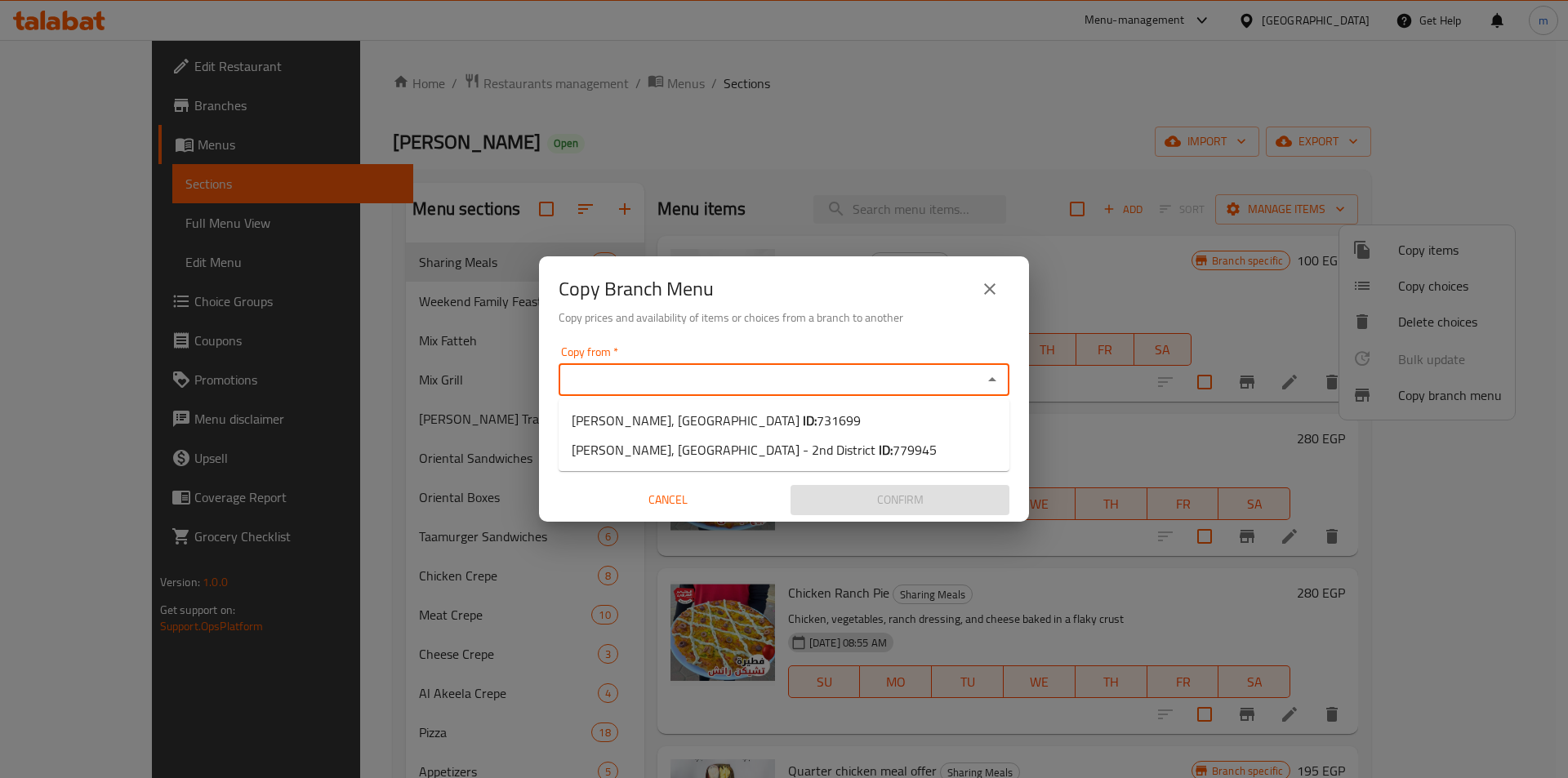
click at [685, 376] on input "Copy from   *" at bounding box center [770, 379] width 414 height 23
click at [702, 422] on span "[PERSON_NAME], 1st District ID: 731699" at bounding box center [716, 421] width 289 height 19
type input "[PERSON_NAME], [GEOGRAPHIC_DATA]"
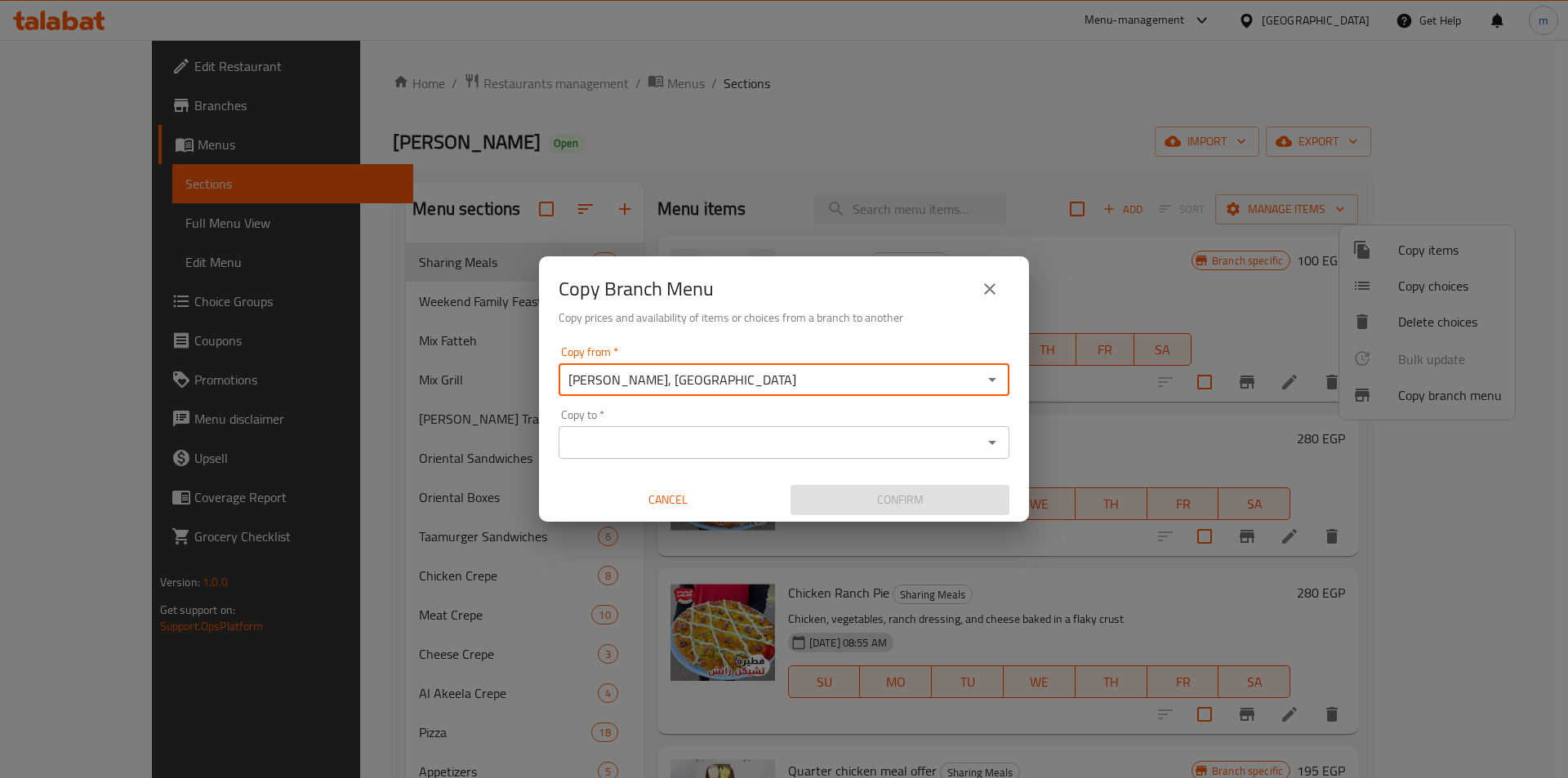
click at [655, 443] on input "Copy to   *" at bounding box center [770, 442] width 414 height 23
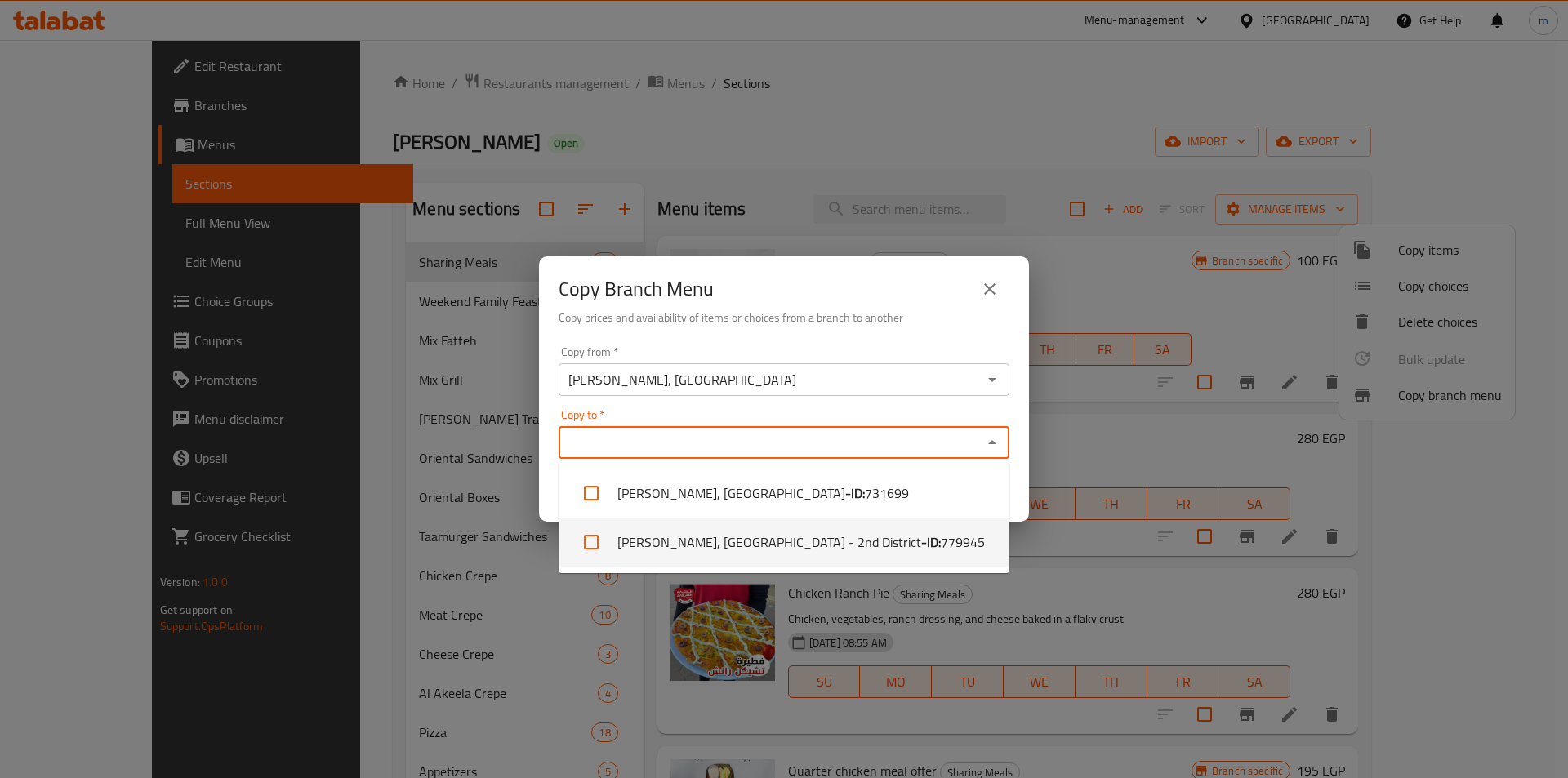
click at [698, 552] on li "[PERSON_NAME], [GEOGRAPHIC_DATA] - 2nd District - ID: 779945" at bounding box center [784, 542] width 451 height 49
checkbox input "true"
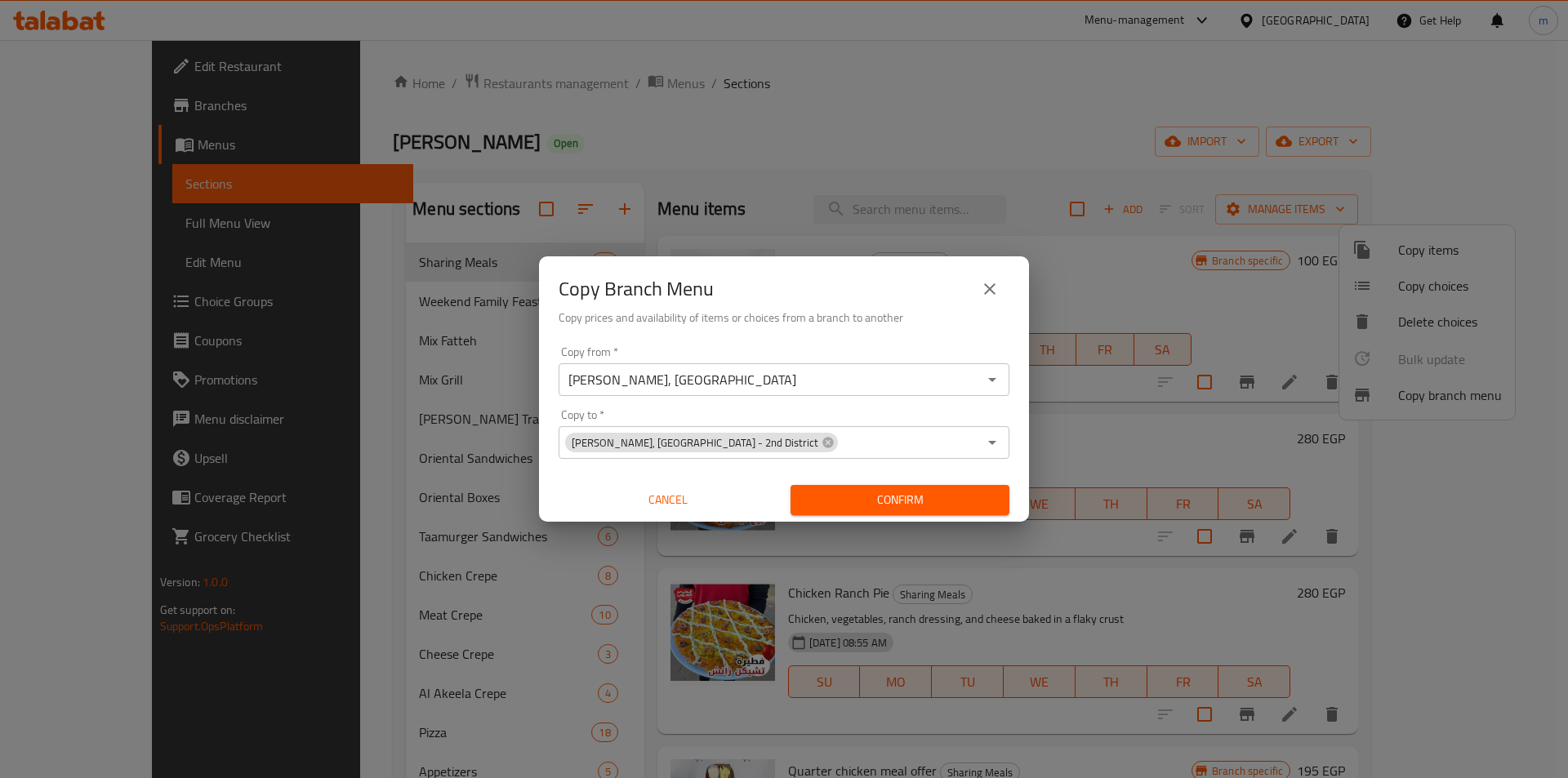
click at [1017, 402] on div "Copy from   * [PERSON_NAME], 1st District Copy from * Copy to   * [PERSON_NAME]…" at bounding box center [784, 431] width 490 height 182
click at [905, 498] on span "Confirm" at bounding box center [900, 499] width 193 height 20
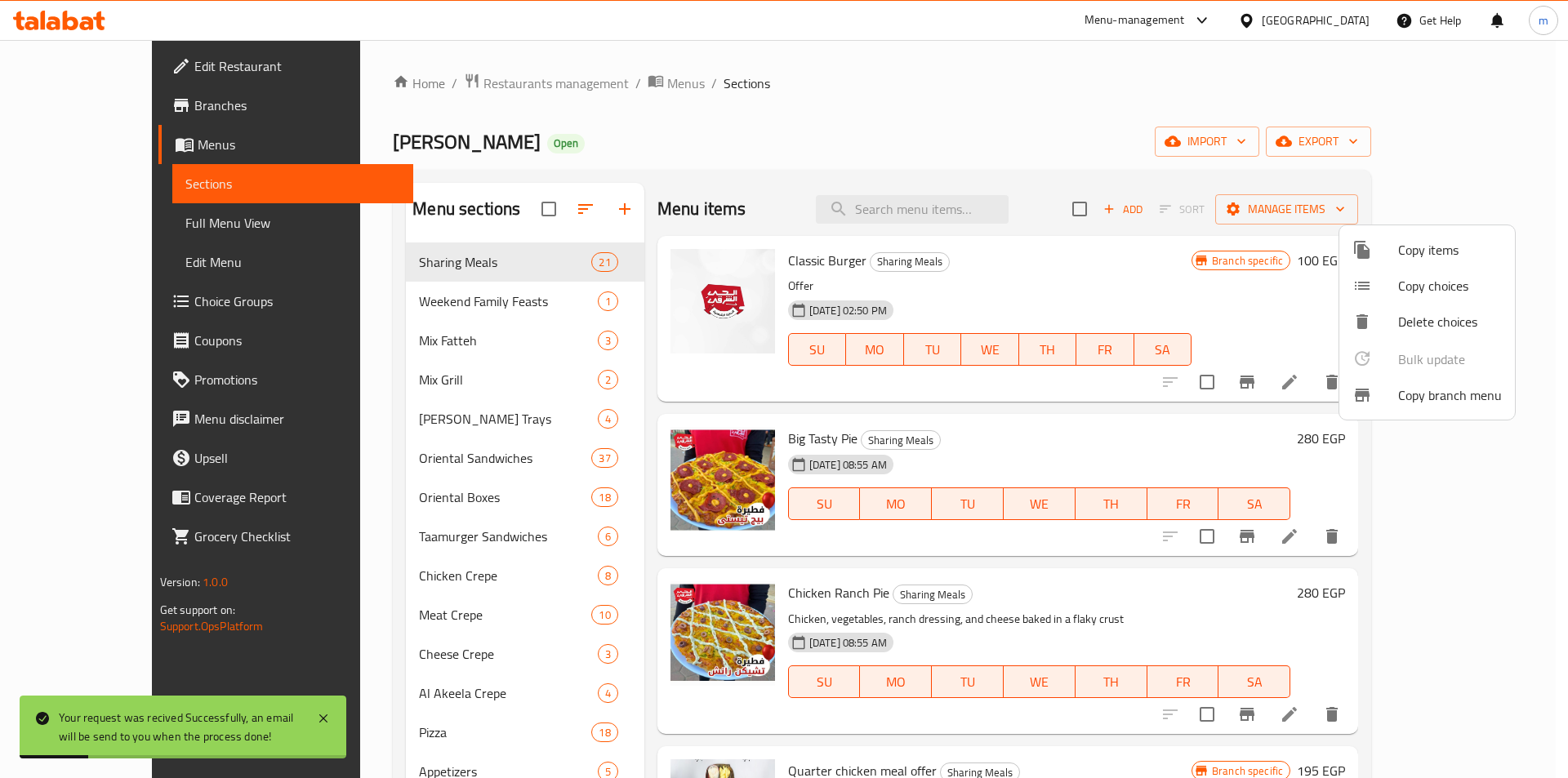
click at [235, 716] on div "Your request was recived Successfully, an email will be send to you when the pr…" at bounding box center [180, 727] width 242 height 37
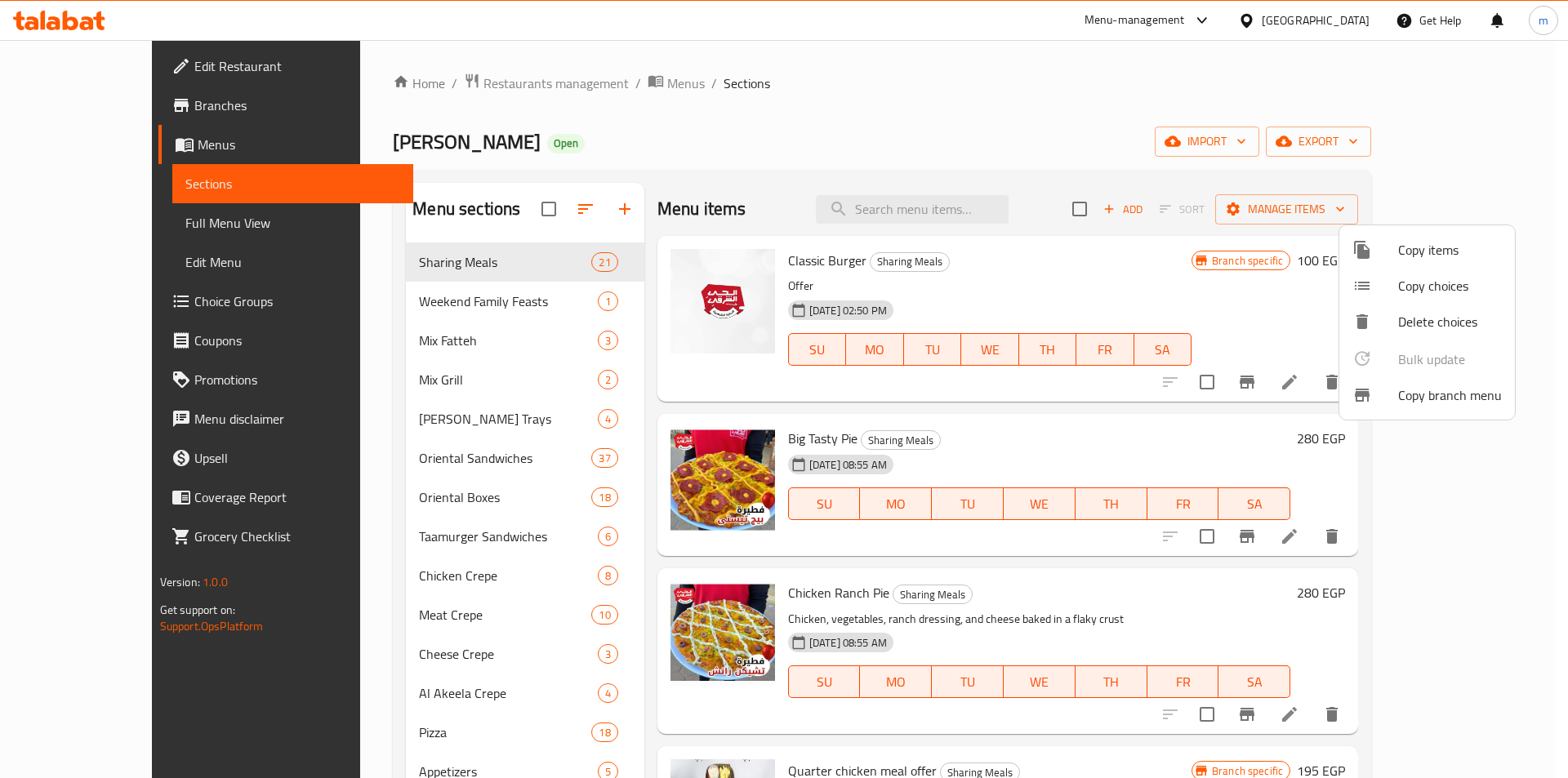
click at [956, 103] on div at bounding box center [784, 389] width 1568 height 778
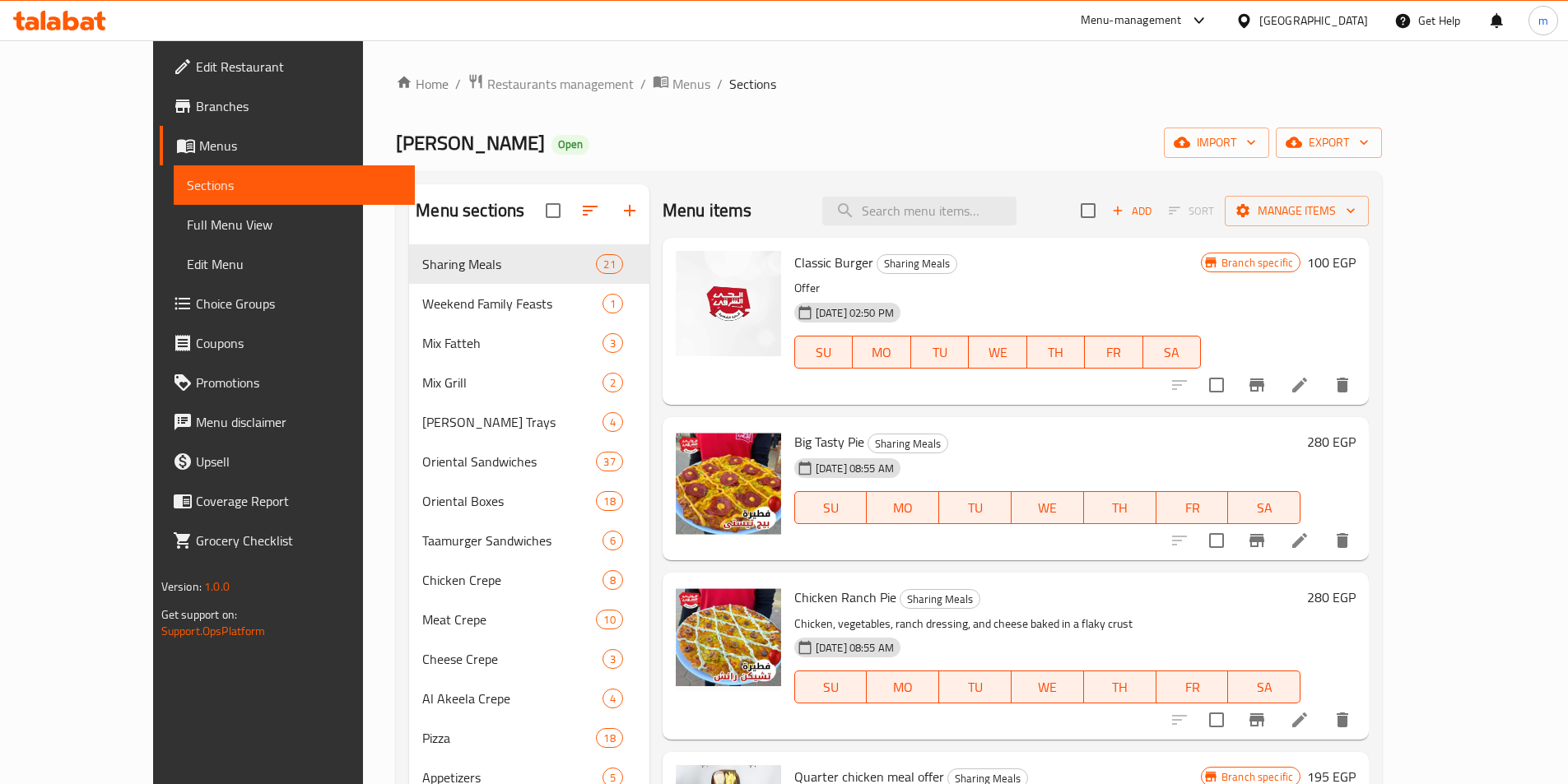
click at [836, 103] on div "Home / Restaurants management / Menus / Sections Alhay Alsharqy Open import exp…" at bounding box center [889, 761] width 986 height 1376
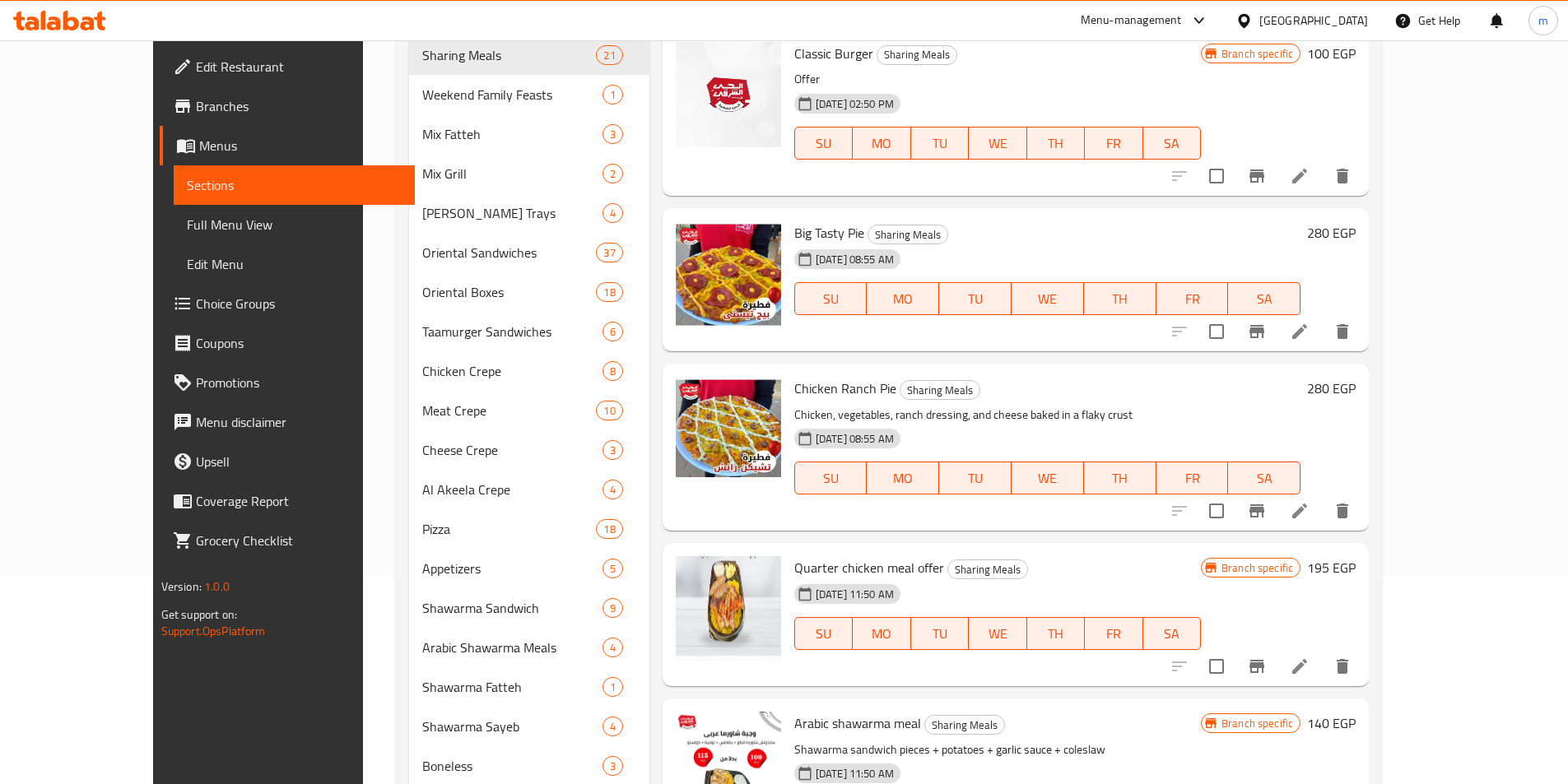
scroll to position [82, 0]
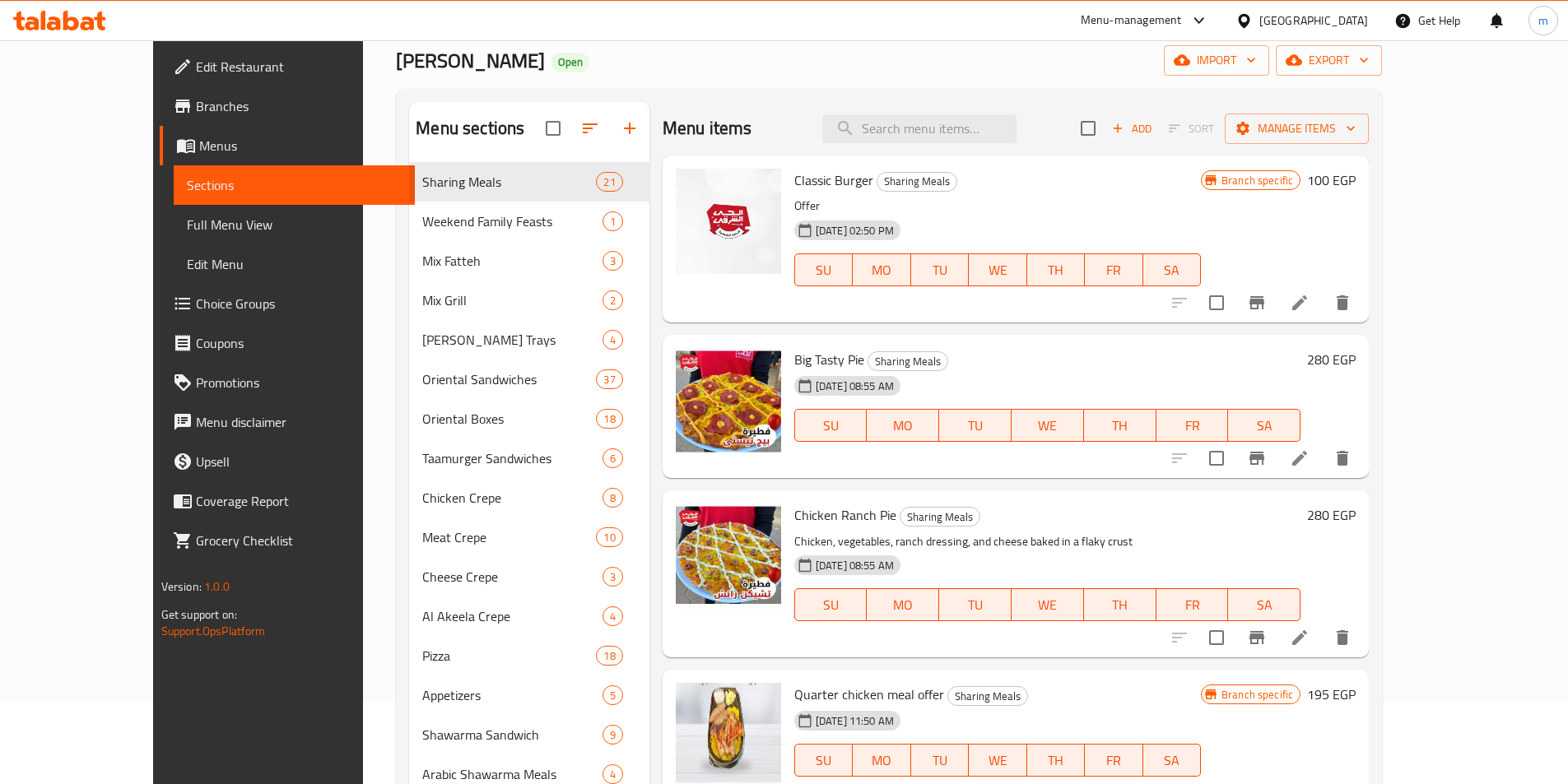
click at [160, 92] on link "Branches" at bounding box center [287, 106] width 255 height 40
